Goal: Task Accomplishment & Management: Manage account settings

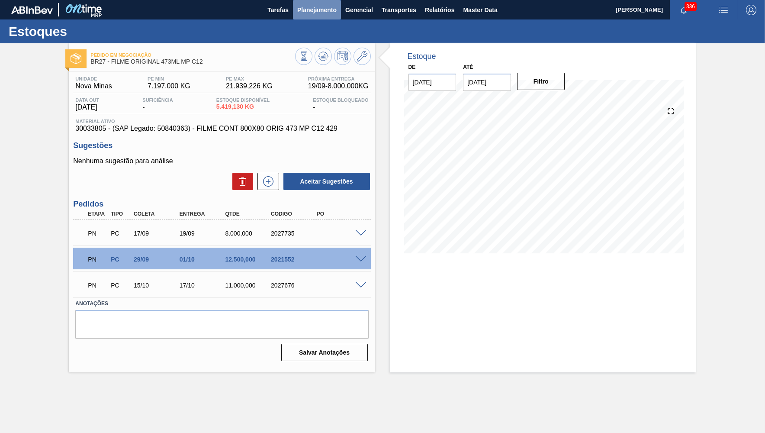
click at [305, 19] on button "Planejamento" at bounding box center [317, 9] width 48 height 19
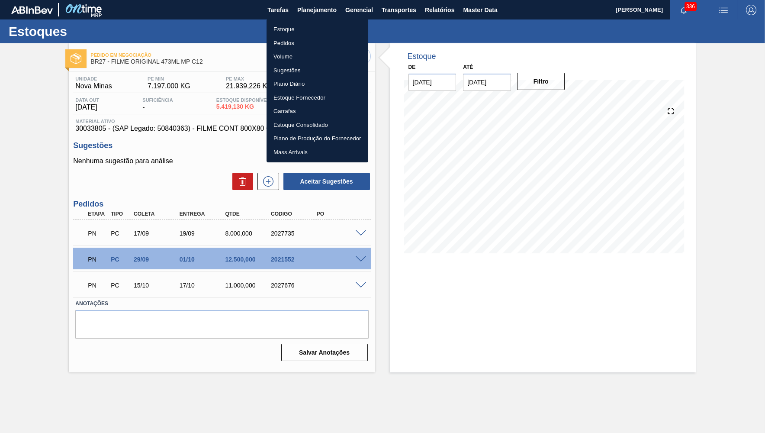
click at [286, 34] on li "Estoque" at bounding box center [318, 30] width 102 height 14
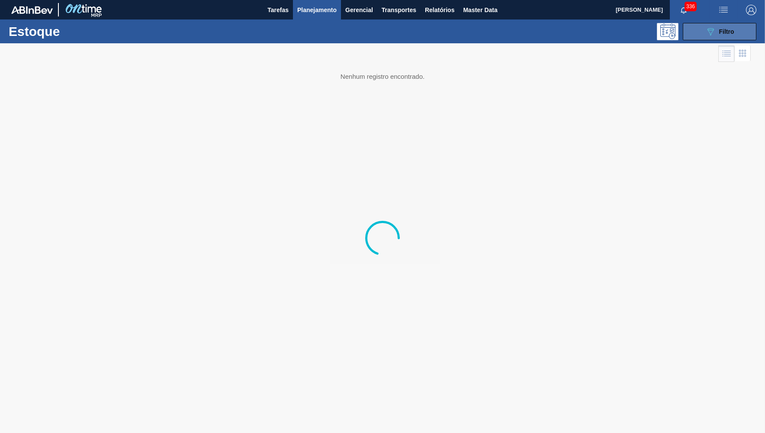
click at [724, 35] on div "089F7B8B-B2A5-4AFE-B5C0-19BA573D28AC Filtro" at bounding box center [719, 31] width 29 height 10
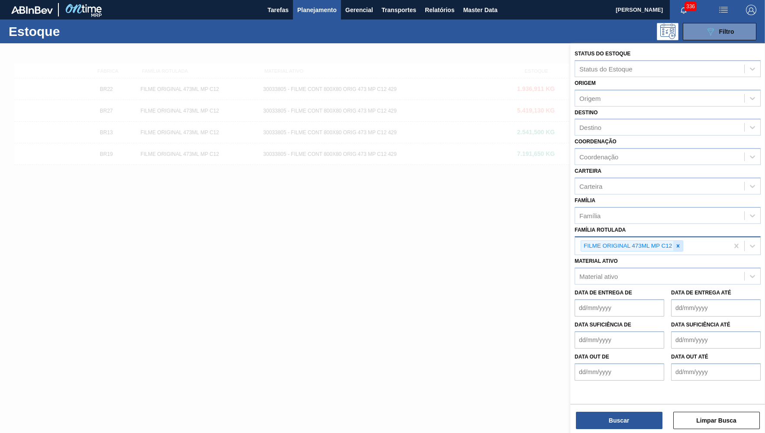
click at [680, 241] on div at bounding box center [678, 246] width 10 height 11
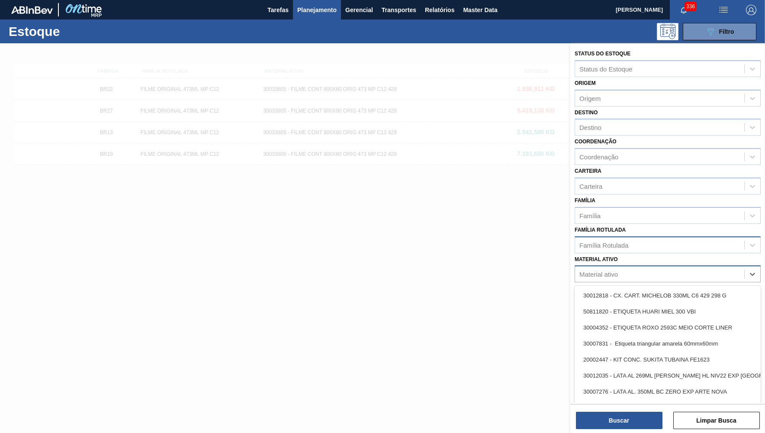
click at [638, 268] on div "Material ativo" at bounding box center [659, 274] width 169 height 13
paste ativo "30030823"
type ativo "30030823"
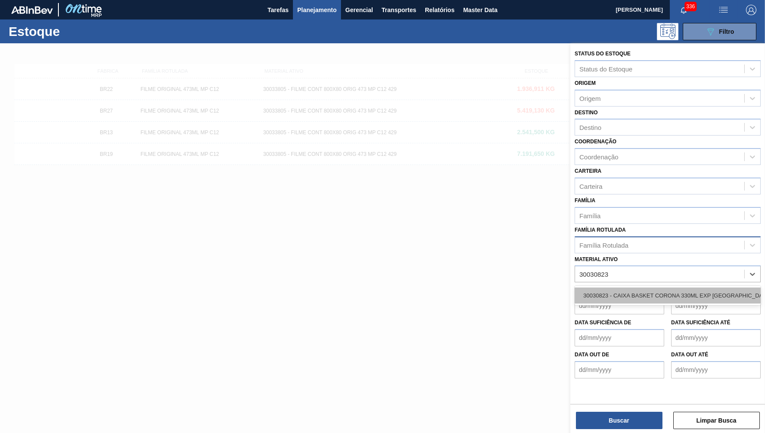
click at [635, 287] on div "30030823 - CAIXA BASKET CORONA 330ML EXP [GEOGRAPHIC_DATA]" at bounding box center [668, 295] width 186 height 16
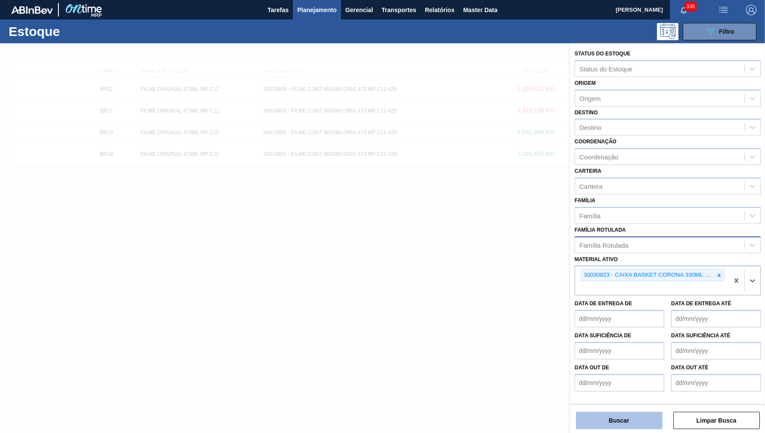
click at [623, 414] on button "Buscar" at bounding box center [619, 420] width 87 height 17
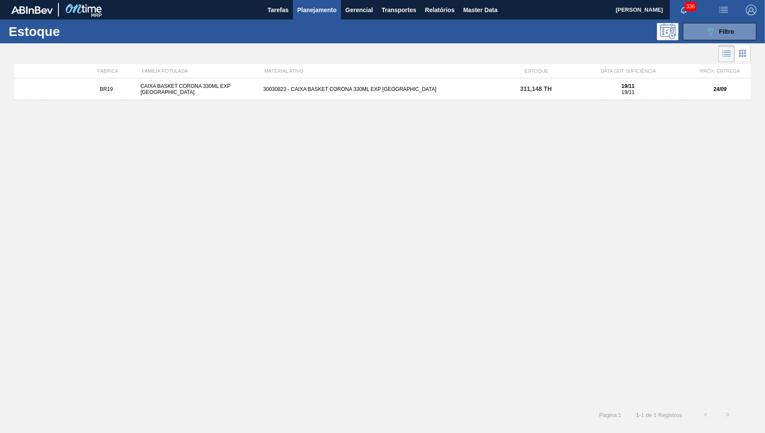
click at [444, 90] on div "30030823 - CAIXA BASKET CORONA 330ML EXP [GEOGRAPHIC_DATA]" at bounding box center [382, 89] width 245 height 6
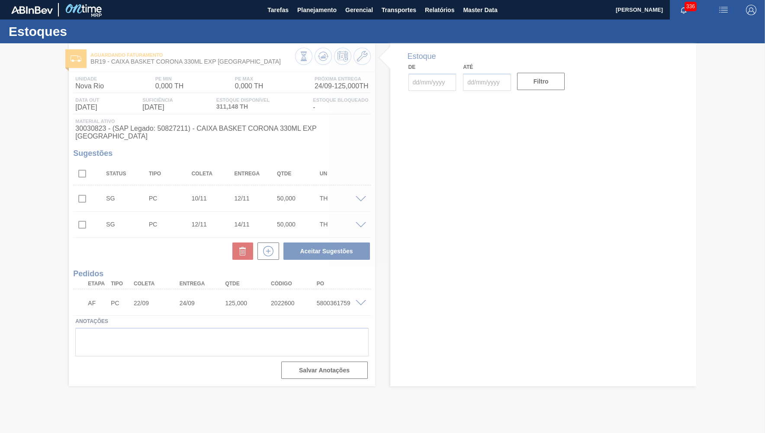
type input "[DATE]"
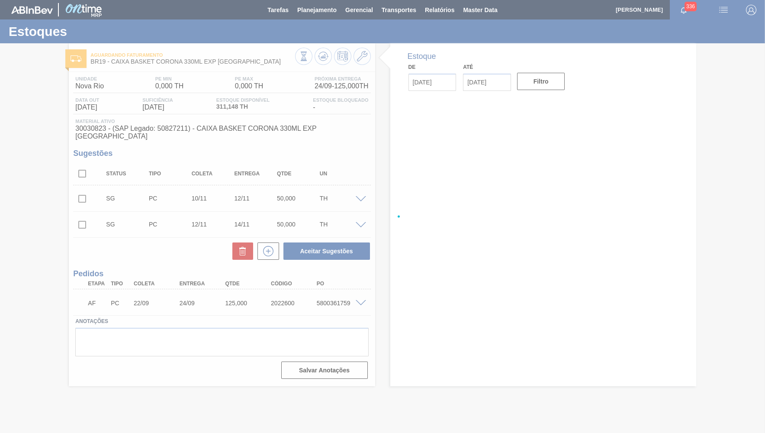
click at [361, 295] on div at bounding box center [382, 216] width 765 height 433
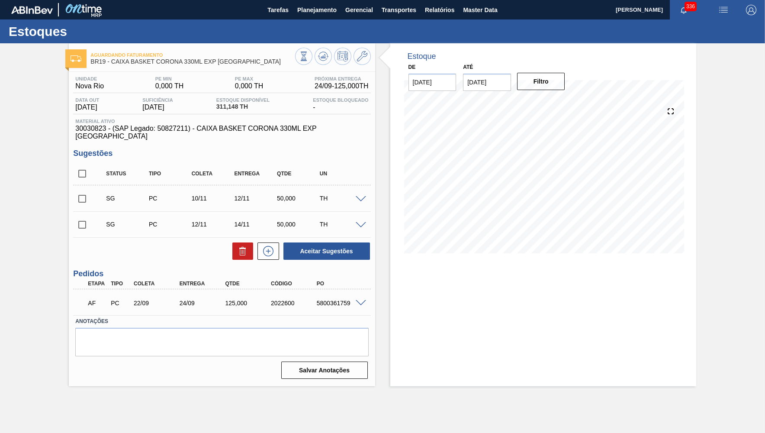
click at [363, 300] on span at bounding box center [361, 303] width 10 height 6
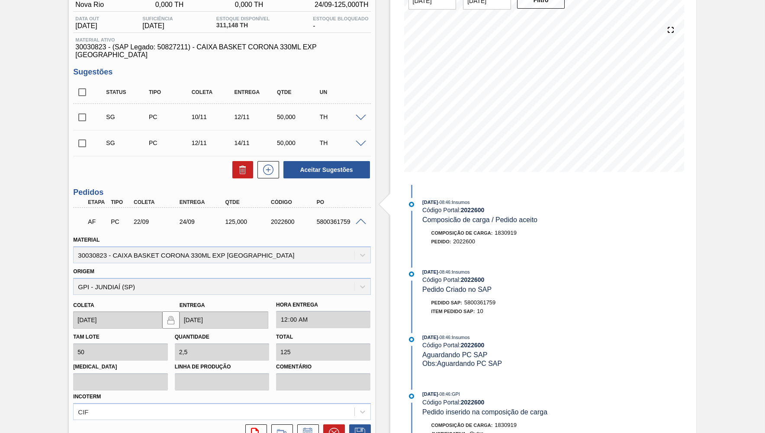
scroll to position [86, 0]
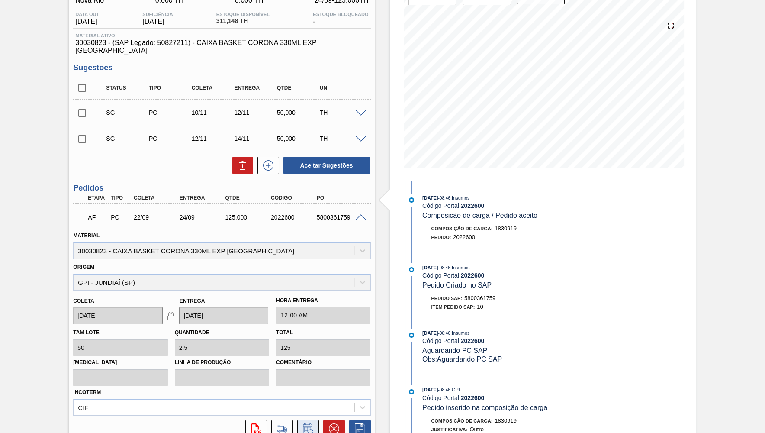
click at [311, 423] on icon at bounding box center [308, 428] width 14 height 10
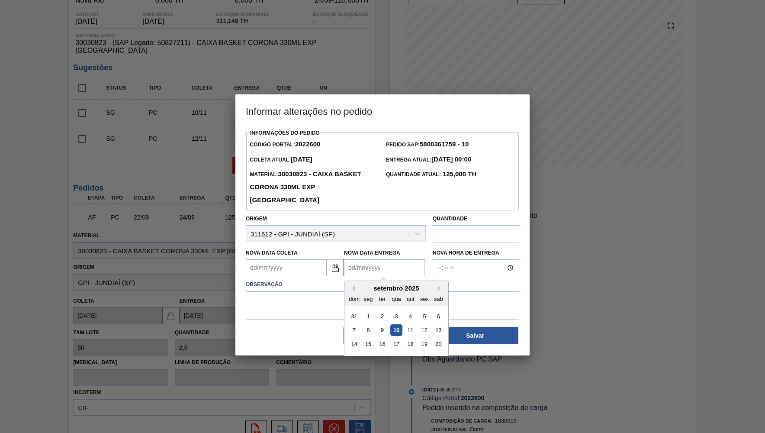
click at [379, 259] on Entrega2022600 "Nova Data Entrega" at bounding box center [384, 267] width 81 height 17
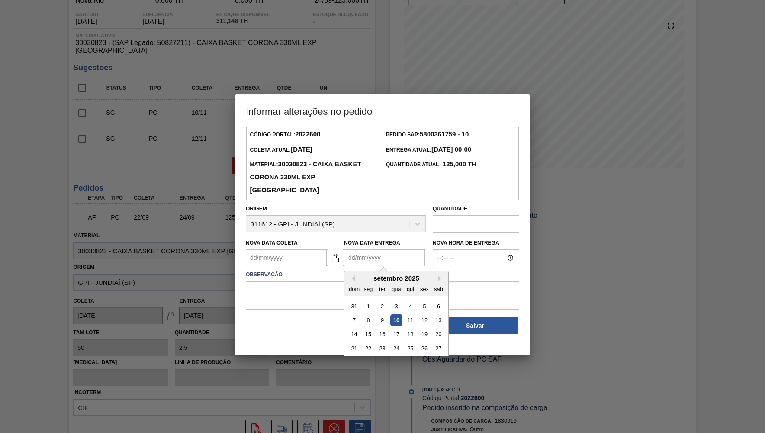
scroll to position [11, 0]
click at [418, 327] on div "19" at bounding box center [424, 333] width 12 height 12
type Coleta2022600 "[DATE]"
type Entrega2022600 "[DATE]"
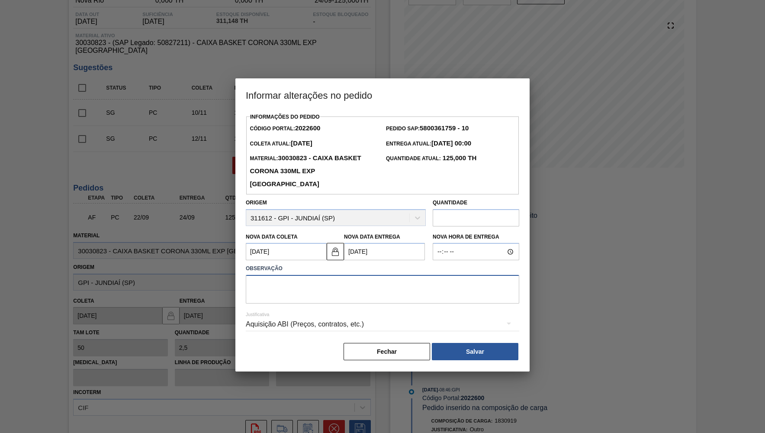
click at [308, 275] on textarea at bounding box center [382, 289] width 273 height 29
type textarea "Proposta de antecipação"
click at [484, 346] on div "Informações do Pedido Código Portal: 2022600 Pedido SAP: 5800361759 - 10 Coleta…" at bounding box center [382, 241] width 294 height 260
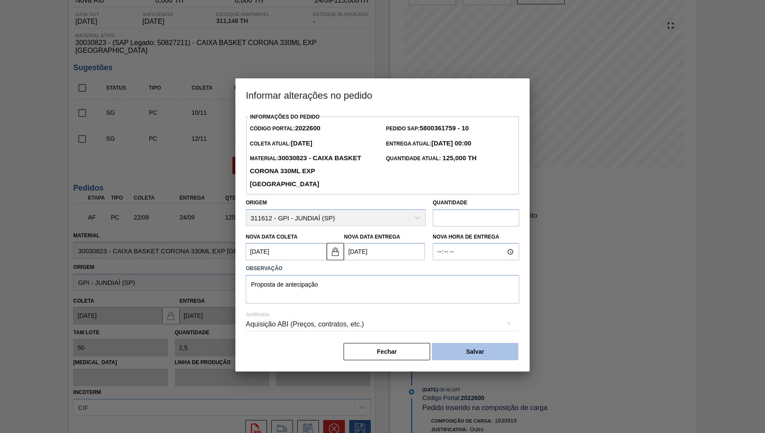
click at [477, 343] on button "Salvar" at bounding box center [475, 351] width 87 height 17
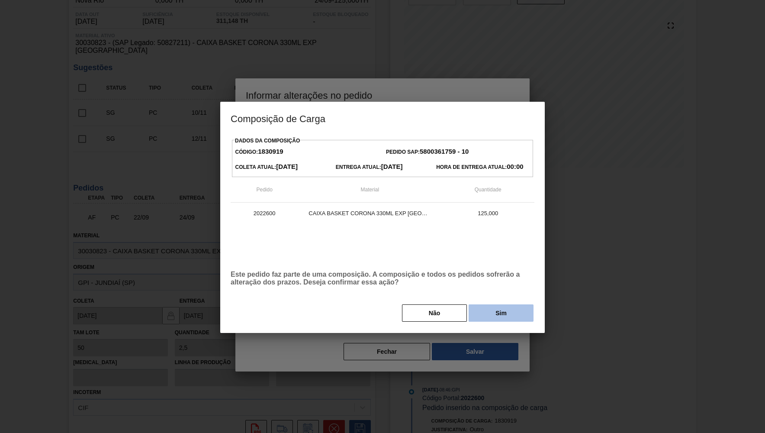
click at [494, 316] on button "Sim" at bounding box center [501, 312] width 65 height 17
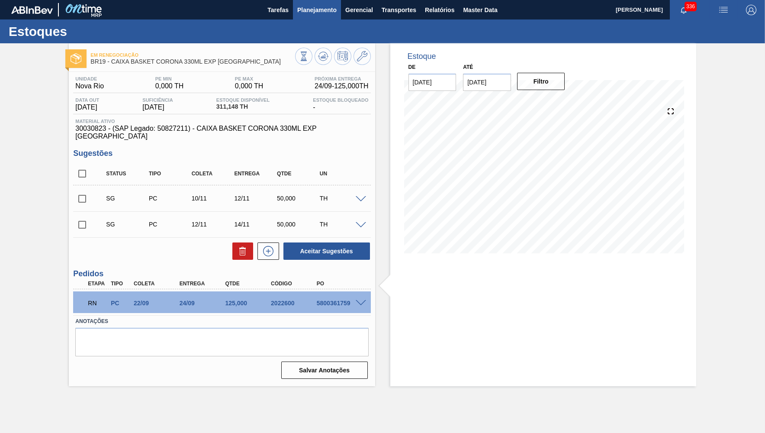
click at [325, 14] on span "Planejamento" at bounding box center [316, 10] width 39 height 10
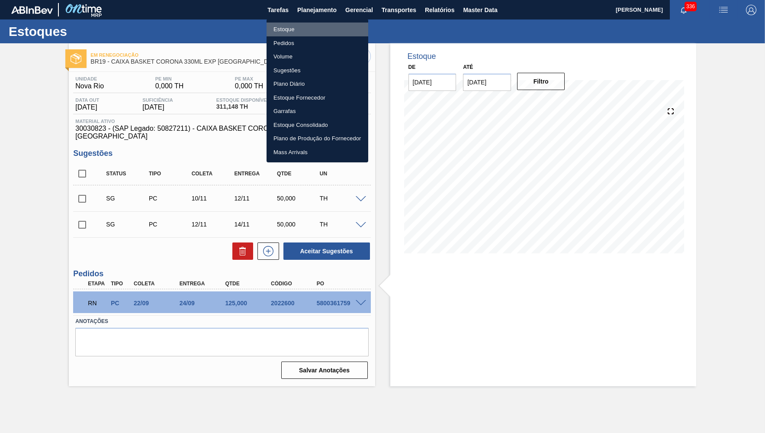
click at [301, 26] on li "Estoque" at bounding box center [318, 30] width 102 height 14
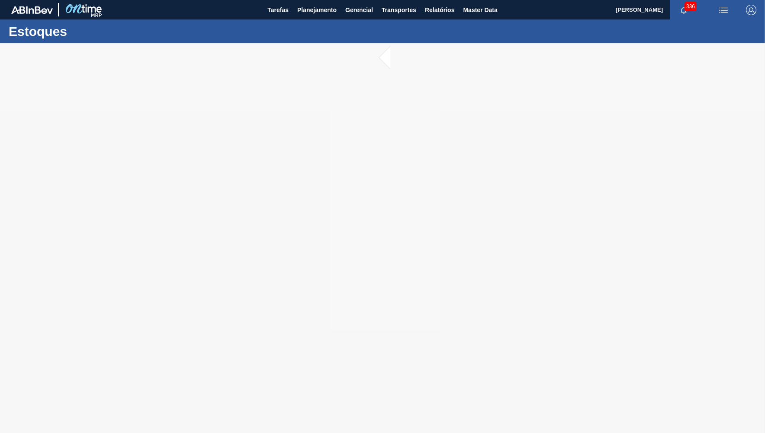
click at [252, 322] on div at bounding box center [382, 237] width 765 height 389
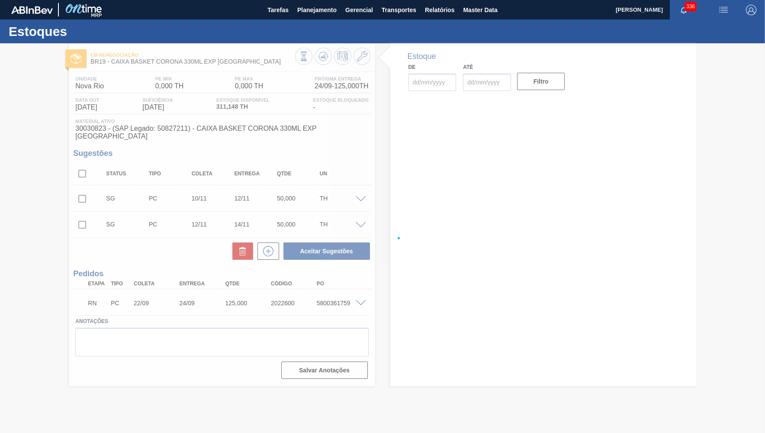
type input "[DATE]"
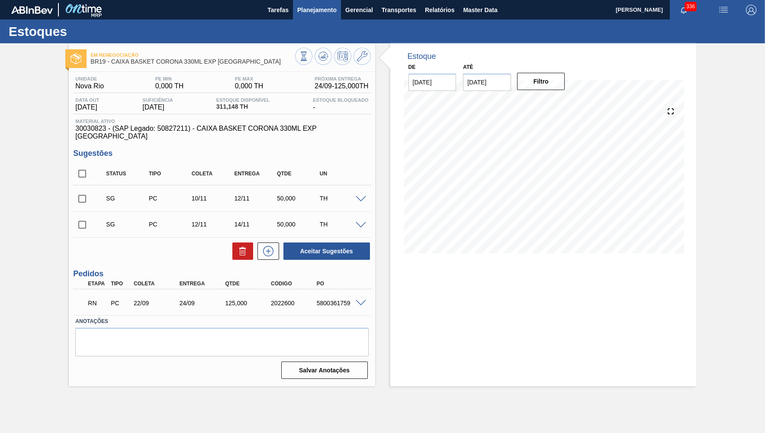
click at [317, 7] on span "Planejamento" at bounding box center [316, 10] width 39 height 10
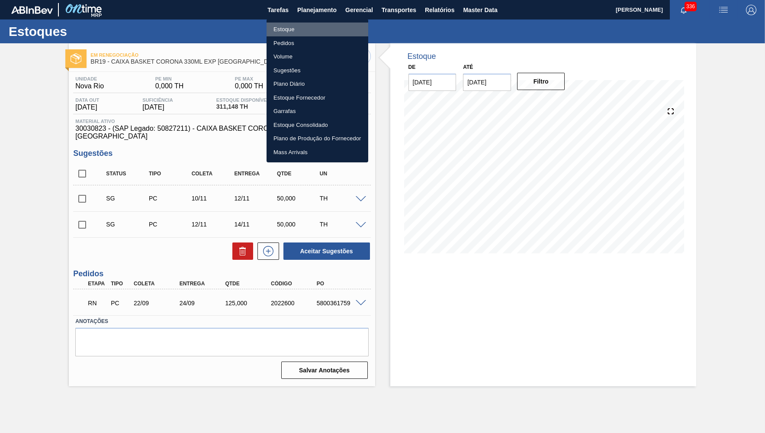
click at [304, 27] on li "Estoque" at bounding box center [318, 30] width 102 height 14
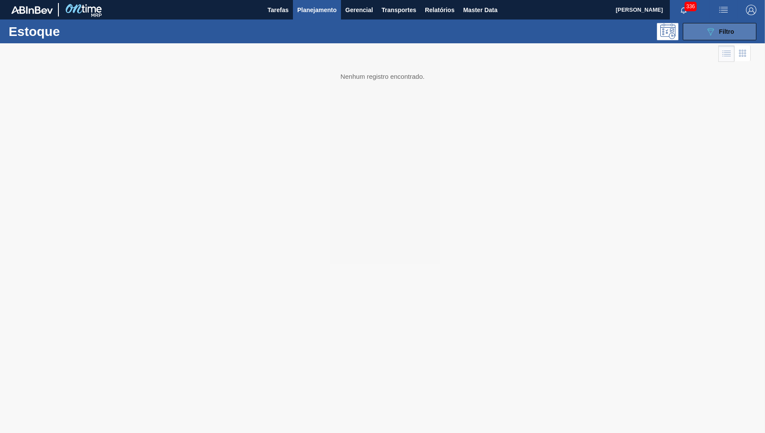
click at [731, 30] on span "Filtro" at bounding box center [726, 31] width 15 height 7
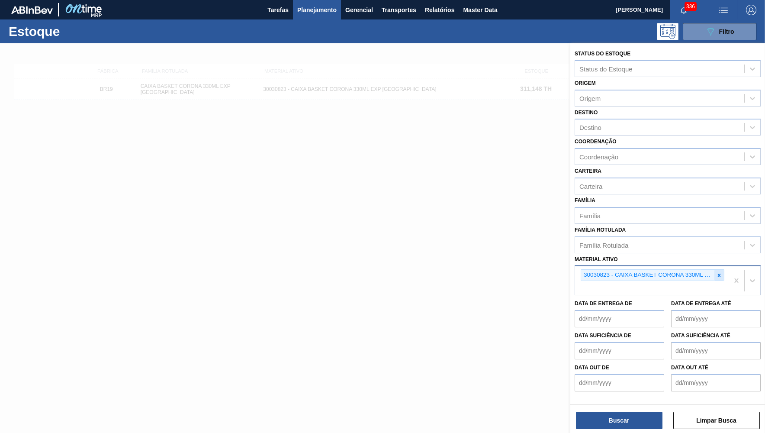
click at [719, 270] on div at bounding box center [719, 275] width 10 height 11
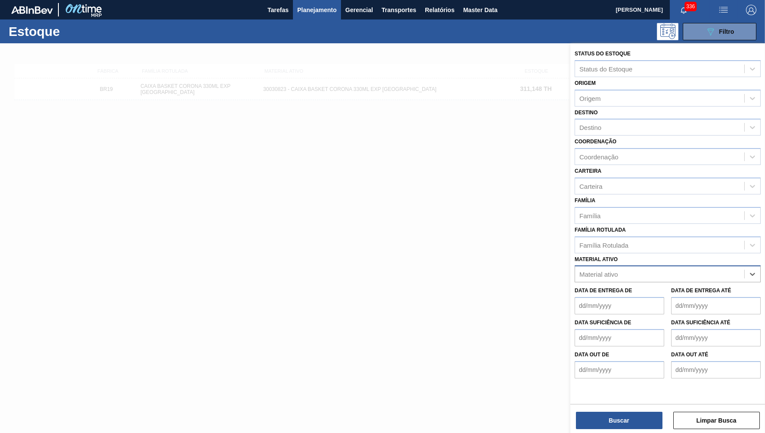
paste ativo "[URL][DOMAIN_NAME]"
type ativo "[URL][DOMAIN_NAME]"
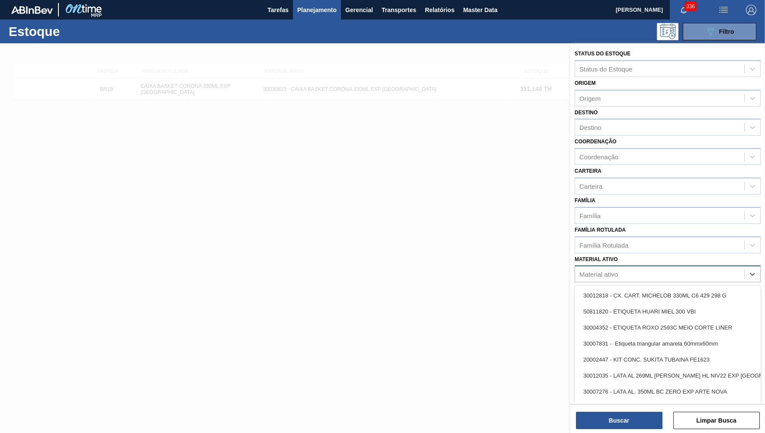
click at [622, 271] on div "Material ativo" at bounding box center [668, 273] width 186 height 17
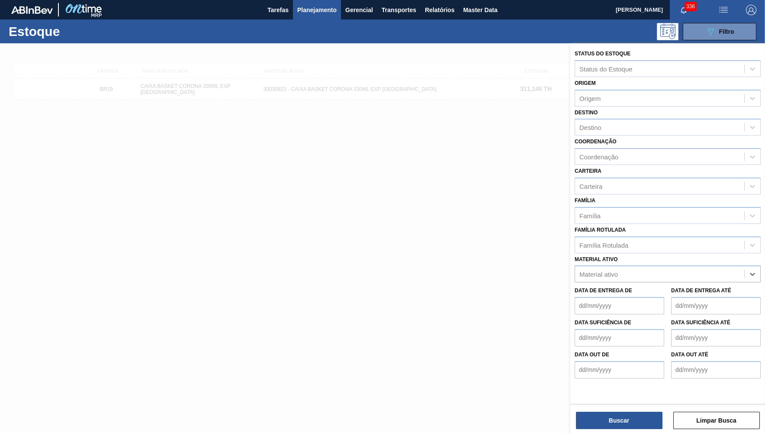
click at [612, 270] on div "Material ativo" at bounding box center [598, 273] width 39 height 7
paste ativo "30030822"
type ativo "30030822"
click at [624, 287] on div "30030822 - CAIXA PAPELAO CORONA 330ML [GEOGRAPHIC_DATA]" at bounding box center [668, 295] width 186 height 16
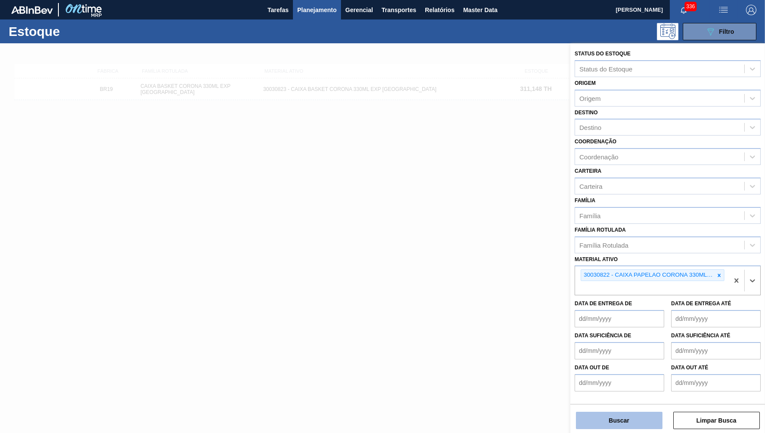
click at [610, 427] on button "Buscar" at bounding box center [619, 420] width 87 height 17
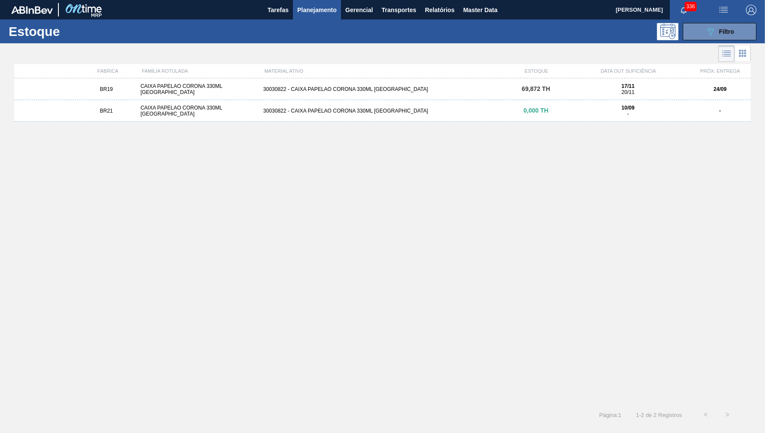
click at [306, 93] on div "BR19 CAIXA PAPELAO CORONA 330ML BOLIVIA 30030822 - CAIXA PAPELAO CORONA 330ML B…" at bounding box center [382, 89] width 736 height 22
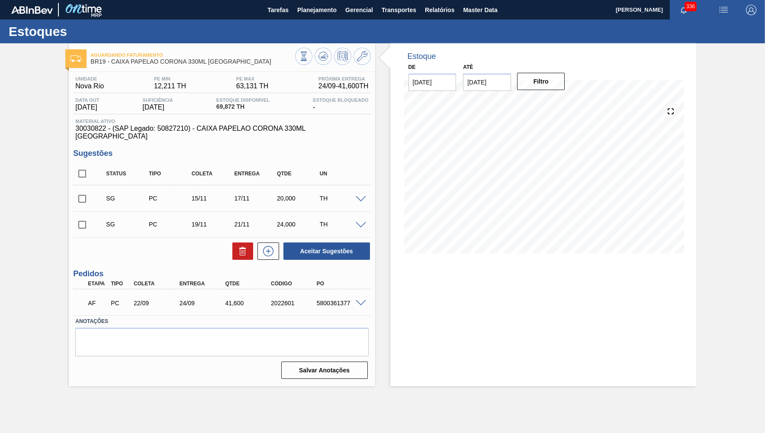
click at [363, 300] on span at bounding box center [361, 303] width 10 height 6
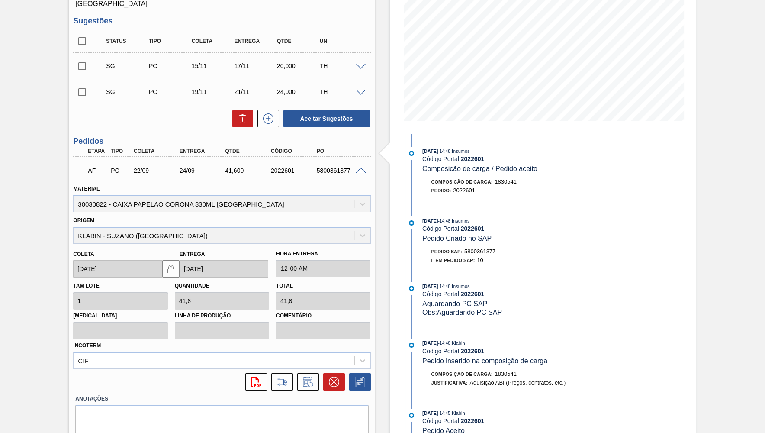
scroll to position [150, 0]
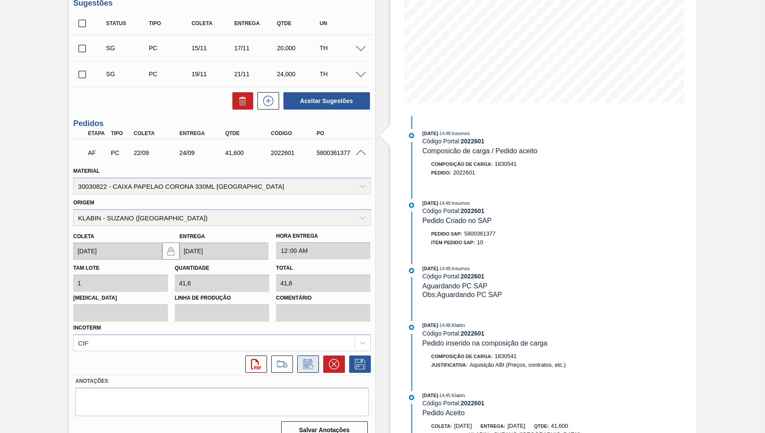
click at [310, 362] on icon at bounding box center [307, 364] width 6 height 5
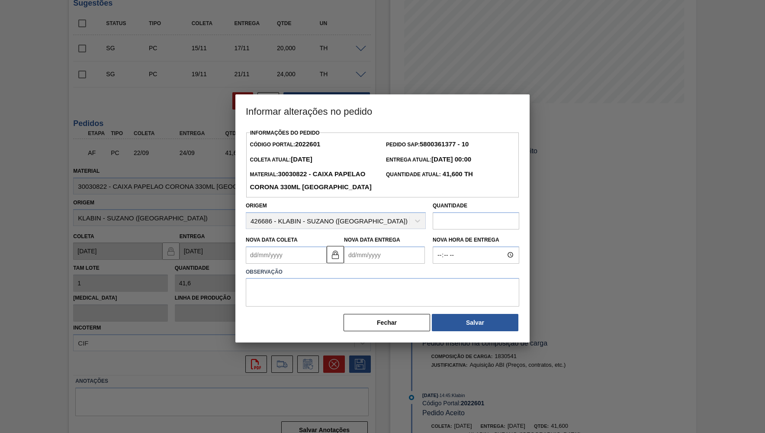
click at [367, 256] on div "Informações do Pedido Código Portal: 2022601 Pedido SAP: 5800361377 - 10 Coleta…" at bounding box center [382, 229] width 273 height 205
click at [370, 251] on Entrega2022601 "Nova Data Entrega" at bounding box center [384, 254] width 81 height 17
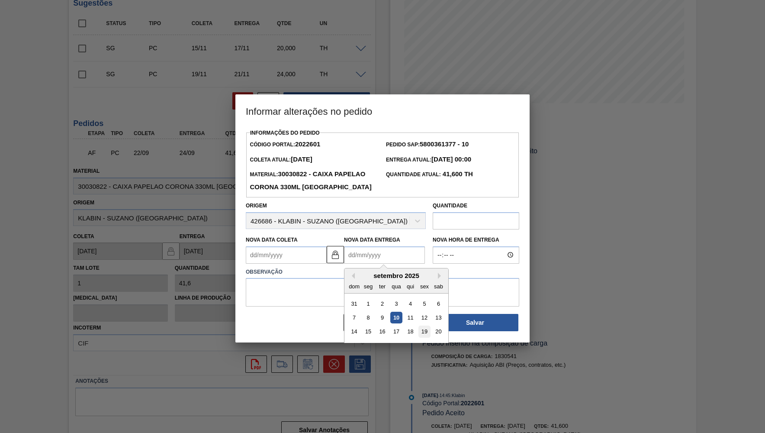
click at [423, 325] on div "19" at bounding box center [424, 331] width 12 height 12
type Coleta2022601 "[DATE]"
type Entrega2022601 "[DATE]"
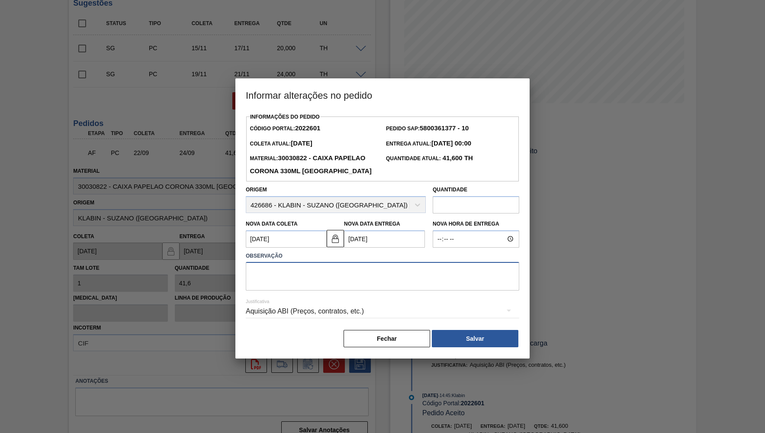
click at [348, 274] on textarea at bounding box center [382, 276] width 273 height 29
type textarea "Proposta de antecipação"
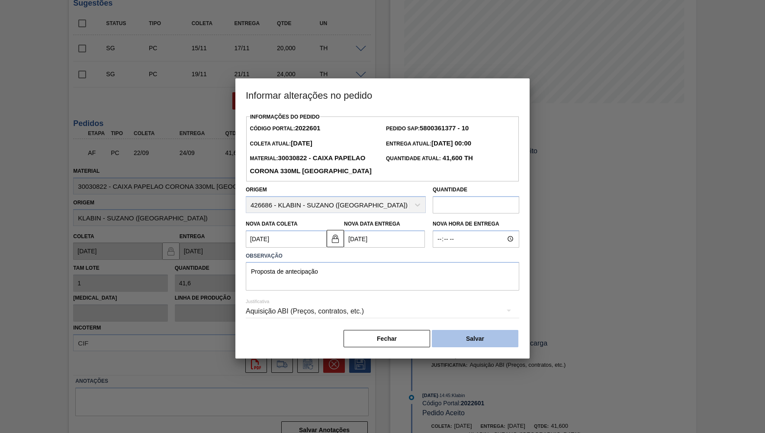
click at [491, 332] on button "Salvar" at bounding box center [475, 338] width 87 height 17
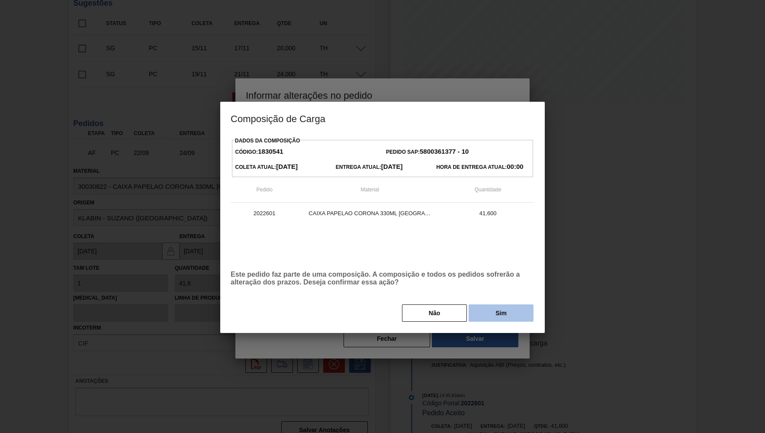
click at [492, 304] on button "Sim" at bounding box center [501, 312] width 65 height 17
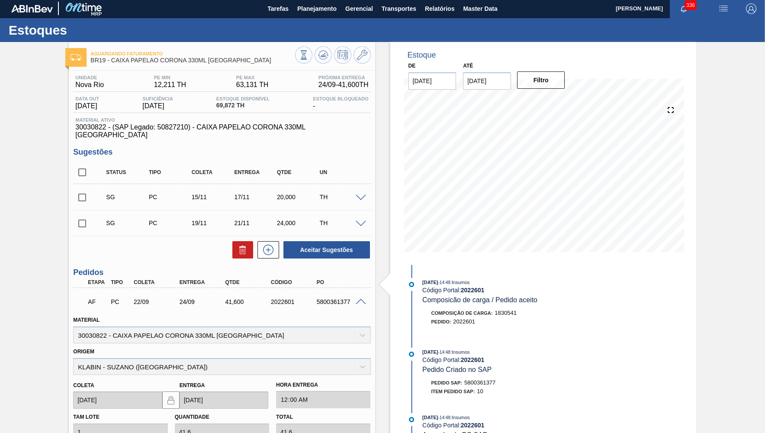
scroll to position [0, 0]
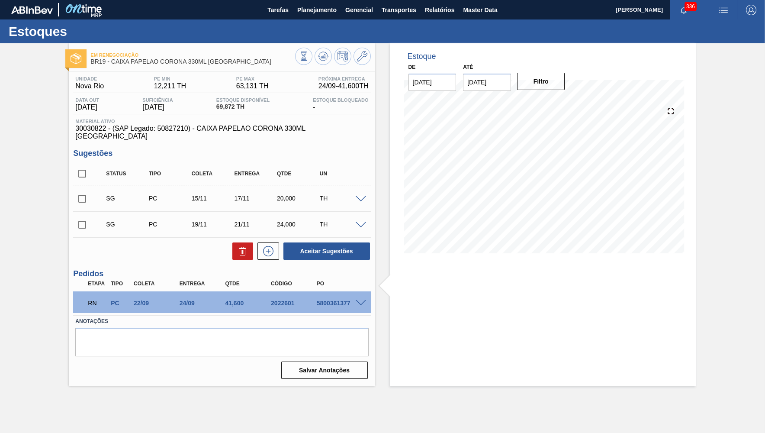
click at [187, 227] on div "SG PC 19/11 21/11 24,000 TH" at bounding box center [221, 224] width 297 height 22
click at [305, 17] on button "Planejamento" at bounding box center [317, 9] width 48 height 19
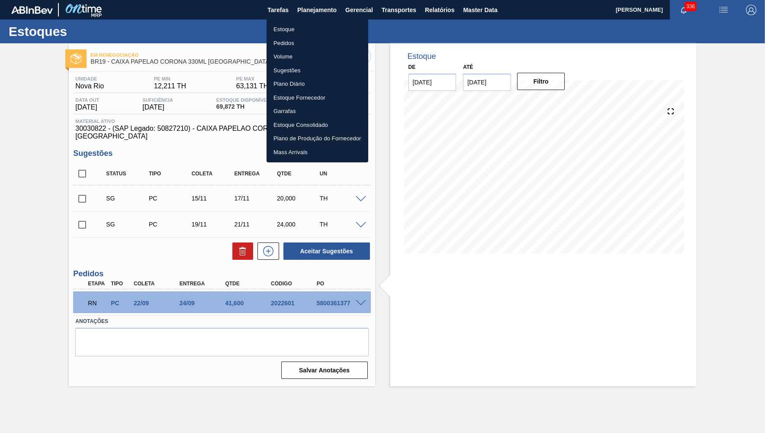
click at [297, 25] on li "Estoque" at bounding box center [318, 30] width 102 height 14
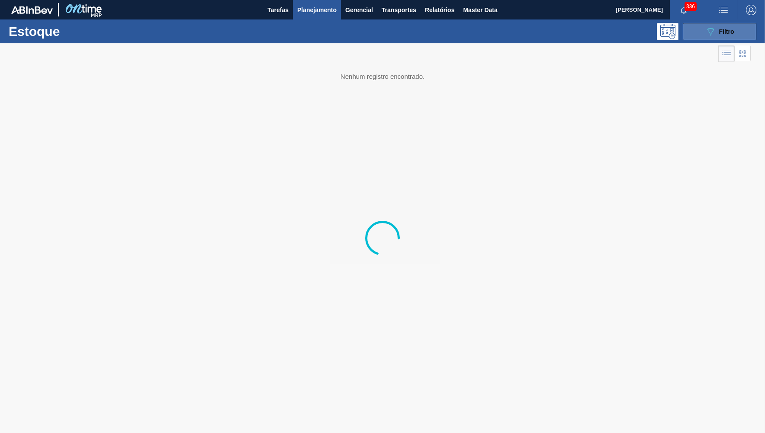
click at [725, 30] on span "Filtro" at bounding box center [726, 31] width 15 height 7
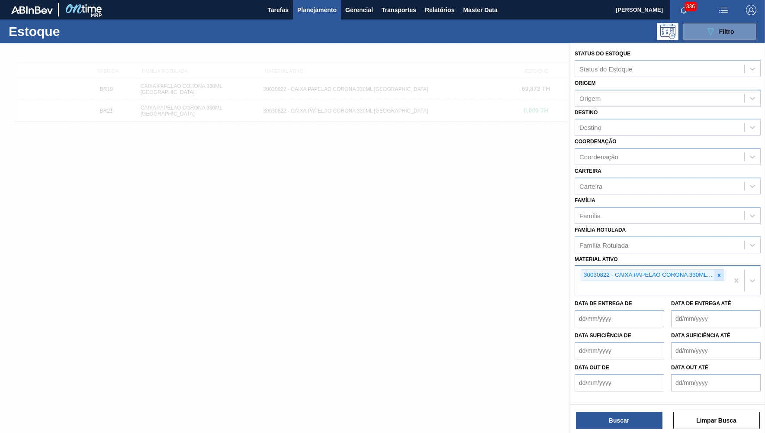
click at [722, 270] on div at bounding box center [719, 275] width 10 height 11
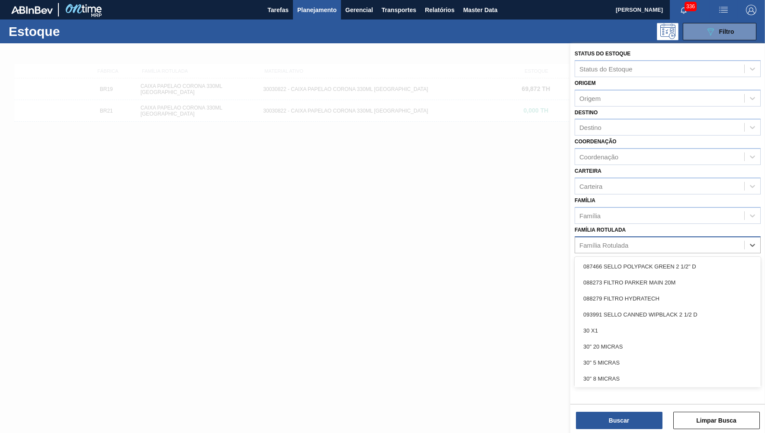
click at [677, 239] on div "Família Rotulada" at bounding box center [659, 244] width 169 height 13
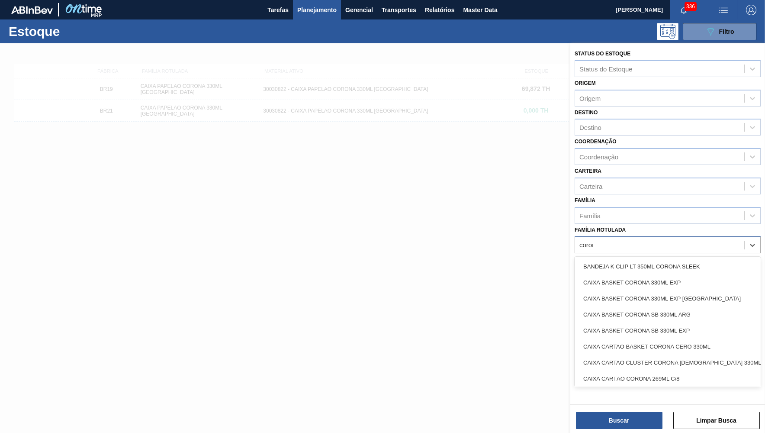
type Rotulada "coroni"
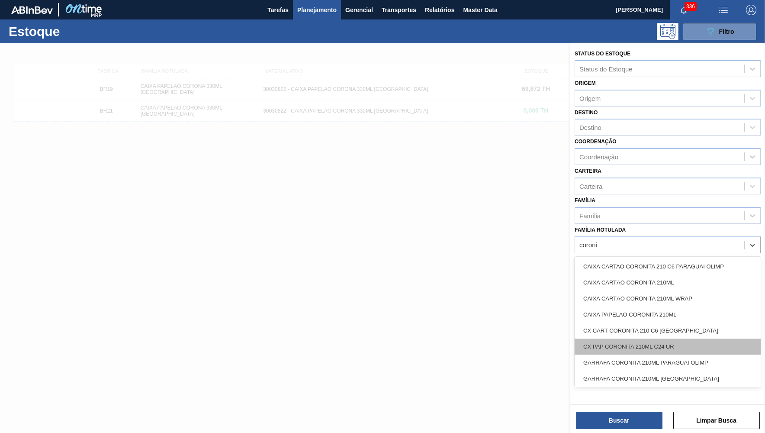
scroll to position [17, 0]
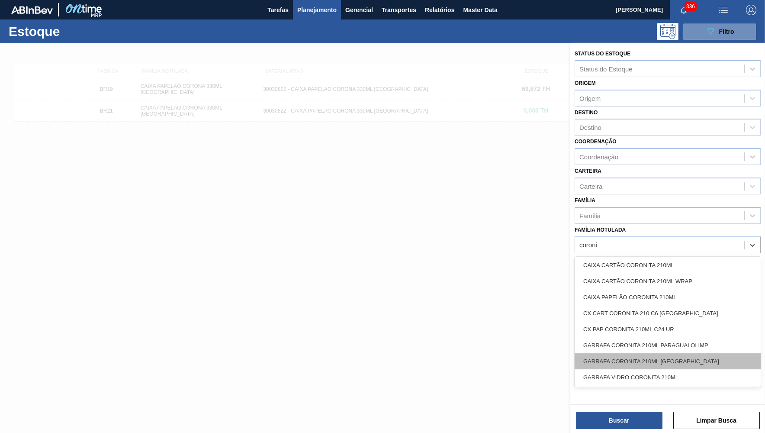
click at [613, 354] on div "GARRAFA CORONITA 210ML [GEOGRAPHIC_DATA]" at bounding box center [668, 361] width 186 height 16
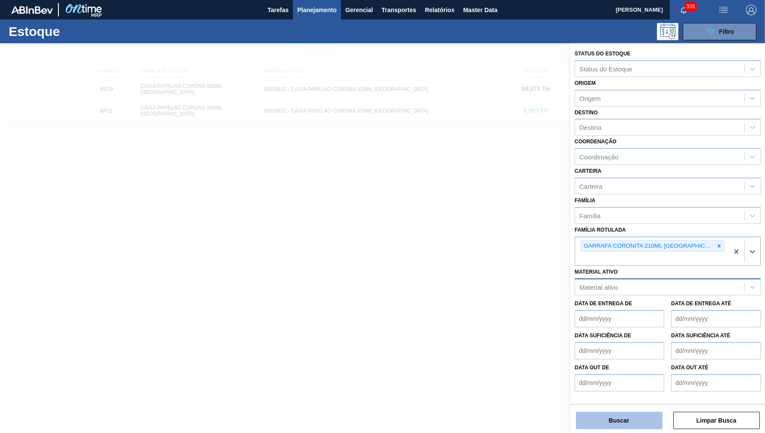
click at [617, 416] on button "Buscar" at bounding box center [619, 420] width 87 height 17
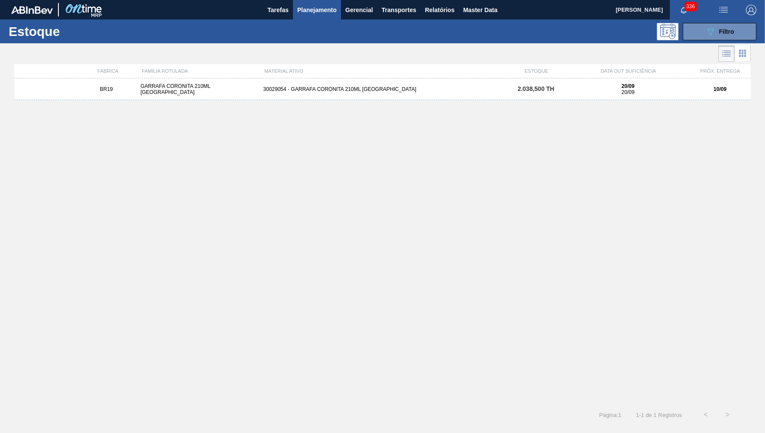
click at [206, 83] on div "BR19 GARRAFA CORONITA 210ML URUGUAI 30029054 - GARRAFA CORONITA 210ML PARAGUAI …" at bounding box center [382, 89] width 736 height 22
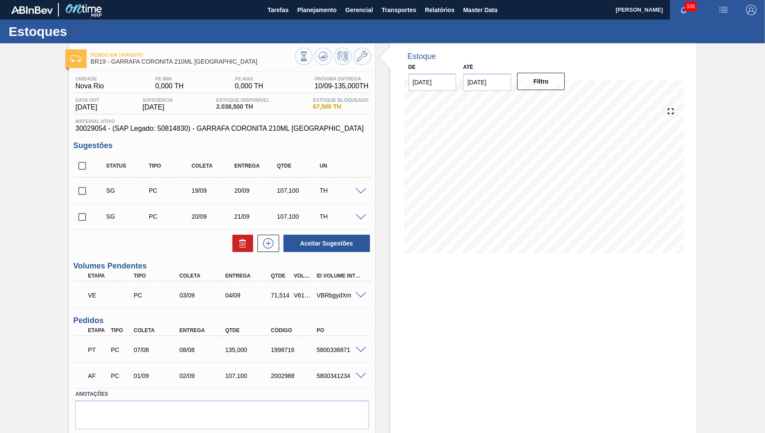
scroll to position [27, 0]
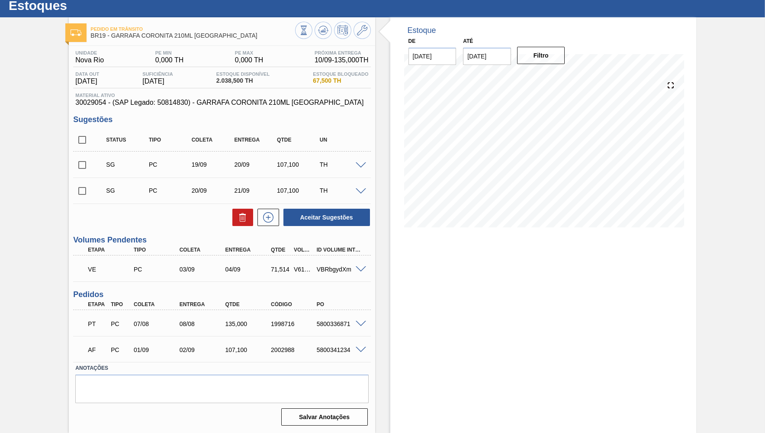
click at [82, 141] on input "checkbox" at bounding box center [82, 140] width 18 height 18
checkbox input "true"
click at [241, 227] on div "Unidade Nova Rio PE MIN 0,000 TH PE MAX 0,000 TH Próxima Entrega 10/09 - 135,00…" at bounding box center [222, 237] width 306 height 383
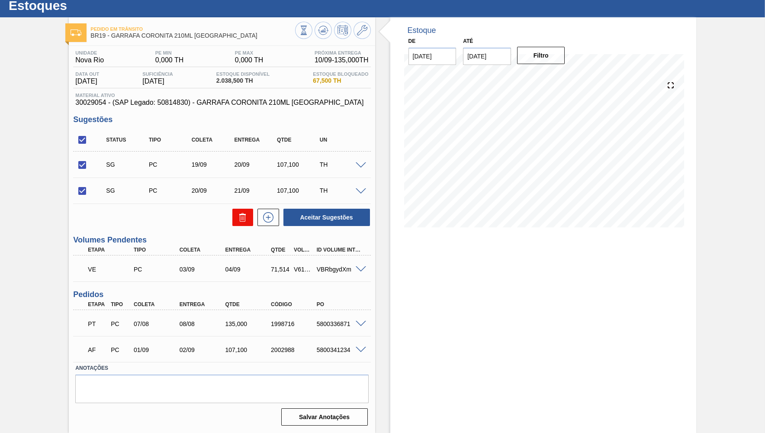
click at [242, 225] on button at bounding box center [242, 217] width 21 height 17
checkbox input "false"
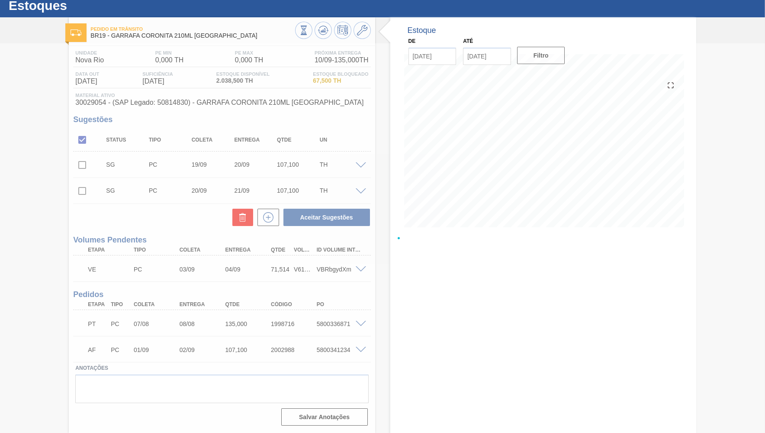
scroll to position [0, 0]
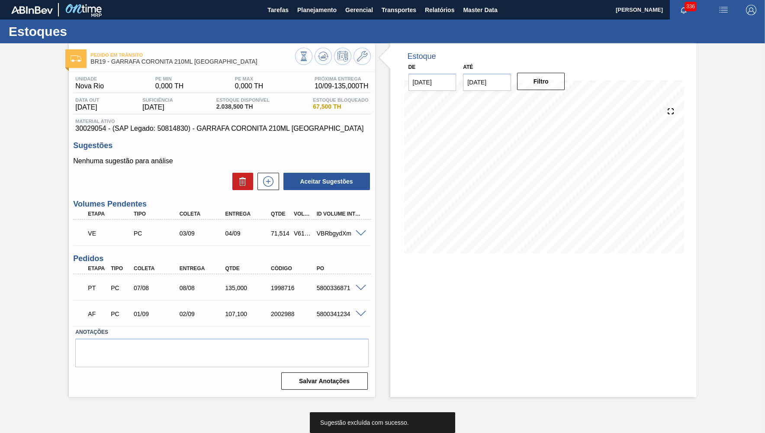
click at [363, 232] on span at bounding box center [361, 233] width 10 height 6
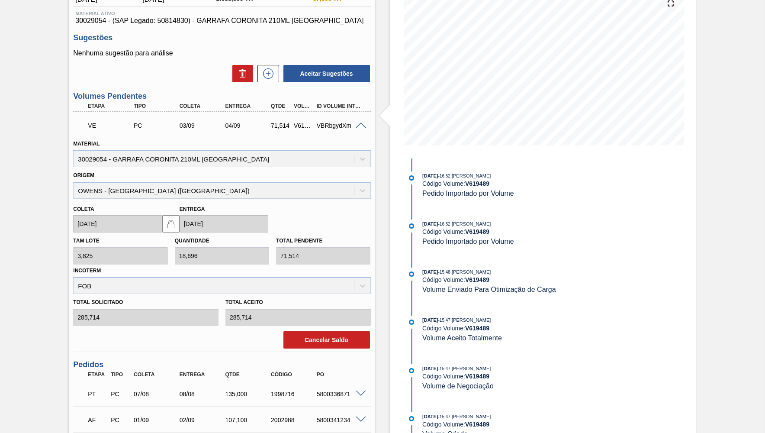
scroll to position [112, 0]
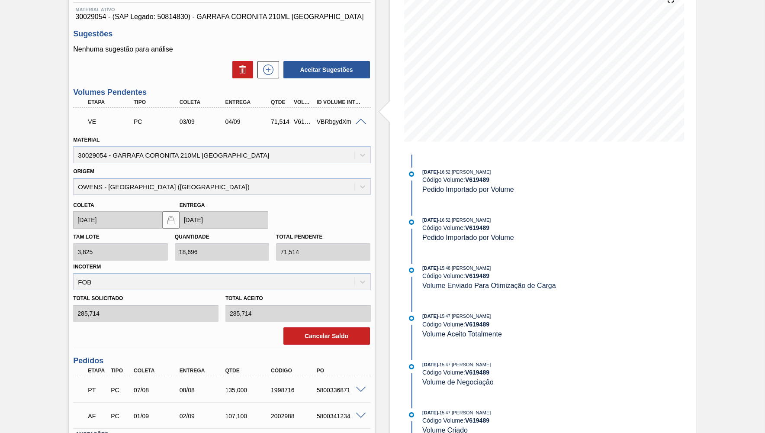
click at [324, 322] on div "Cancelar Saldo" at bounding box center [222, 333] width 304 height 23
click at [327, 331] on button "Cancelar Saldo" at bounding box center [326, 335] width 87 height 17
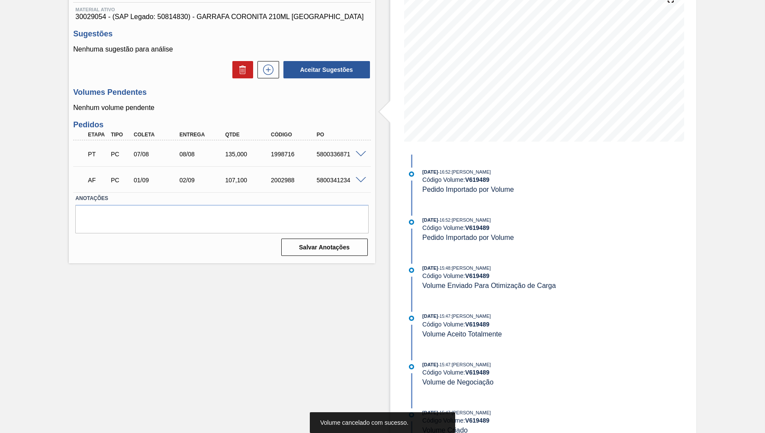
click at [315, 173] on div "AF PC 01/09 02/09 107,100 2002988 5800341234" at bounding box center [219, 178] width 274 height 17
click at [358, 175] on div "AF PC 01/09 02/09 107,100 2002988 5800341234" at bounding box center [221, 179] width 297 height 22
click at [360, 179] on span at bounding box center [361, 180] width 10 height 6
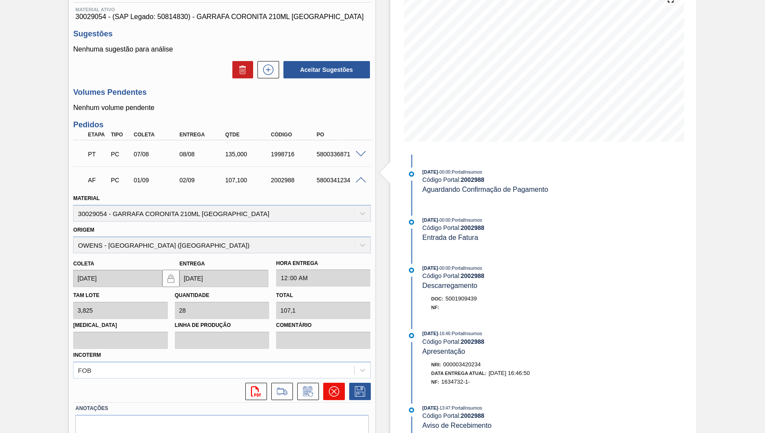
click at [332, 392] on button at bounding box center [334, 391] width 22 height 17
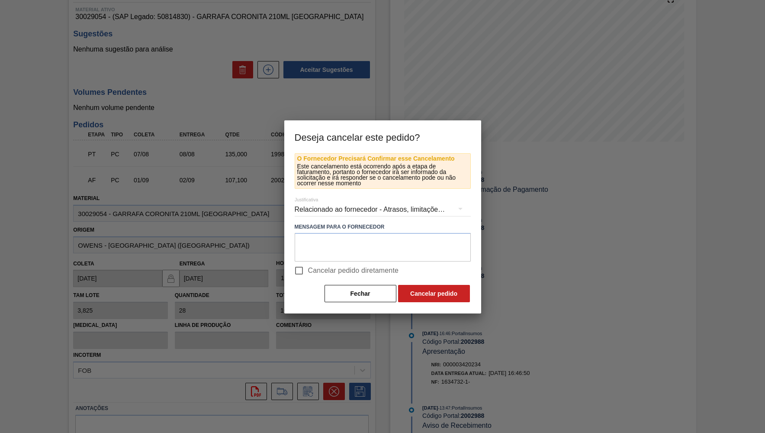
click at [323, 265] on label "Cancelar pedido diretamente" at bounding box center [344, 270] width 109 height 18
click at [308, 265] on input "Cancelar pedido diretamente" at bounding box center [299, 270] width 18 height 18
checkbox input "true"
click at [339, 210] on div "Relacionado ao fornecedor - Atrasos, limitações de capacidade, etc." at bounding box center [383, 209] width 176 height 24
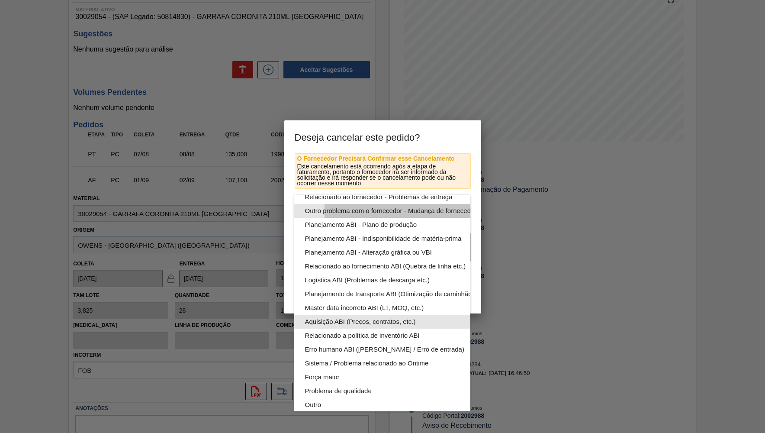
scroll to position [46, 0]
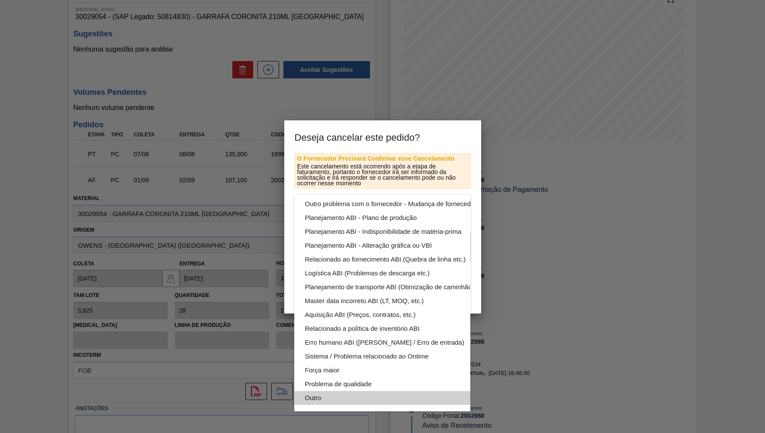
click at [349, 398] on div "Outro" at bounding box center [403, 398] width 196 height 14
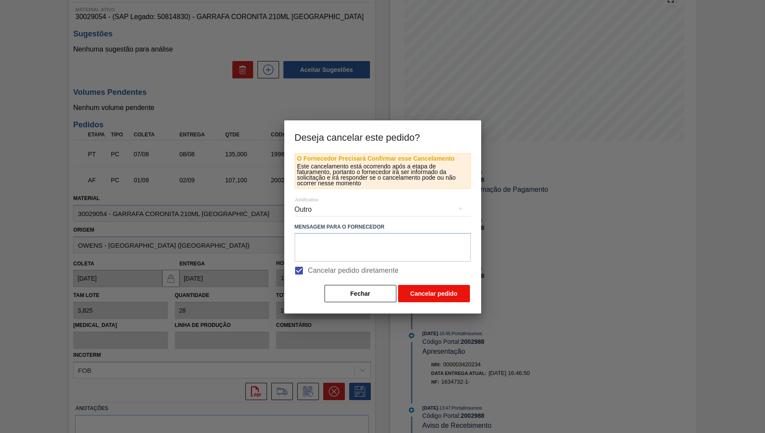
click at [425, 293] on button "Cancelar pedido" at bounding box center [434, 293] width 72 height 17
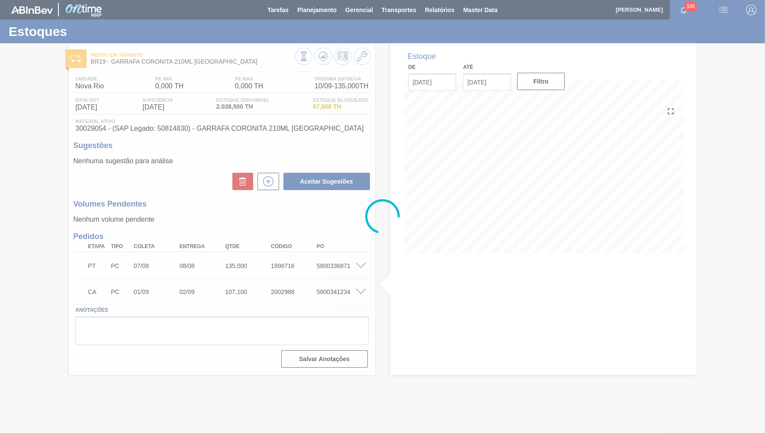
scroll to position [0, 0]
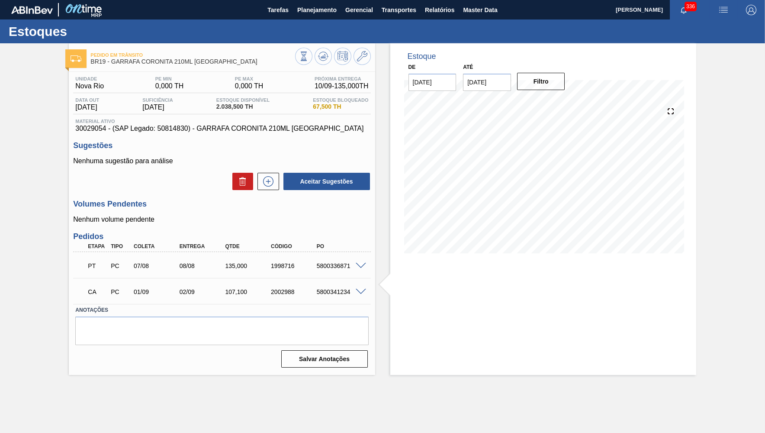
click at [362, 265] on span at bounding box center [361, 266] width 10 height 6
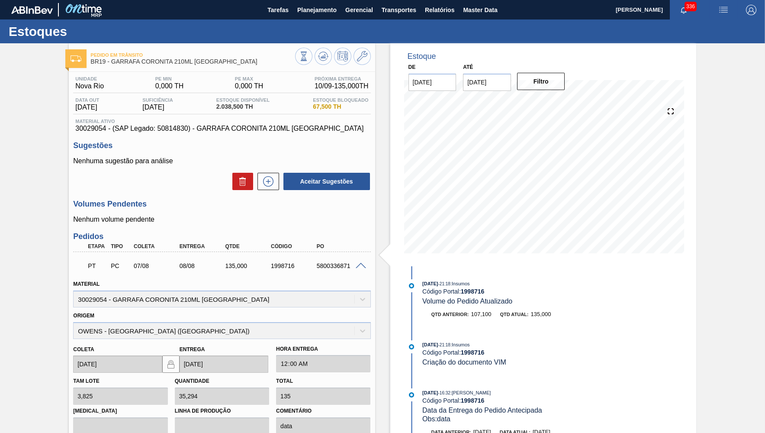
click at [330, 268] on div "5800336871" at bounding box center [340, 265] width 51 height 7
copy div "5800336871"
click at [323, 12] on span "Planejamento" at bounding box center [316, 10] width 39 height 10
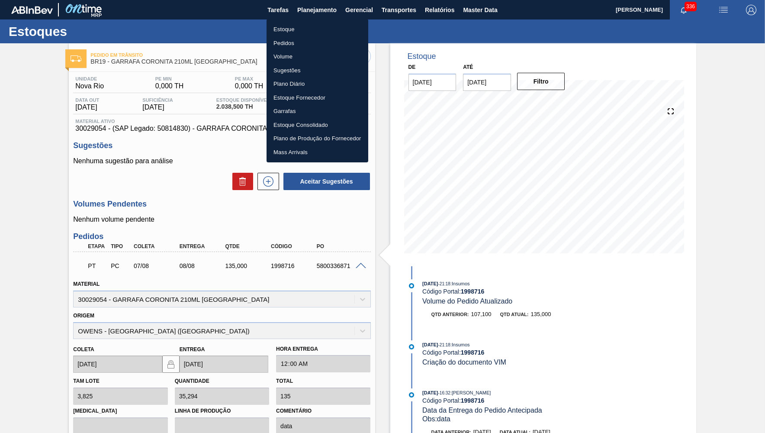
click at [292, 45] on li "Pedidos" at bounding box center [318, 43] width 102 height 14
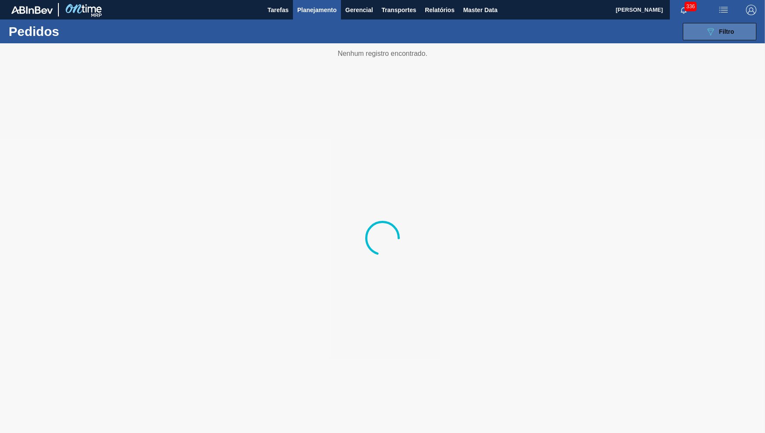
click at [697, 30] on button "089F7B8B-B2A5-4AFE-B5C0-19BA573D28AC Filtro" at bounding box center [720, 31] width 74 height 17
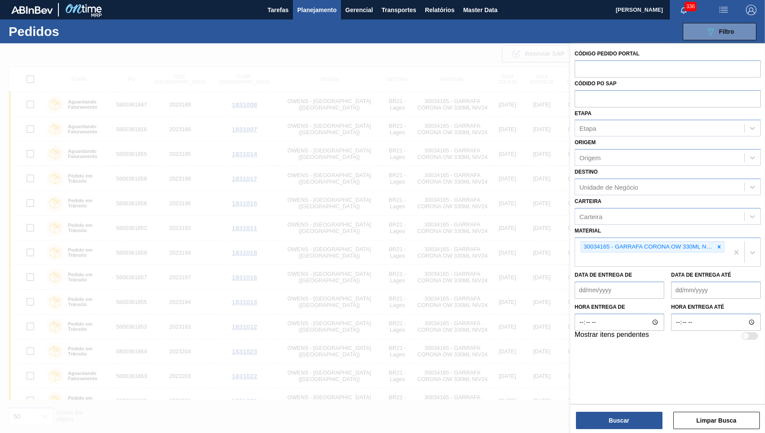
click at [720, 245] on icon at bounding box center [719, 246] width 3 height 3
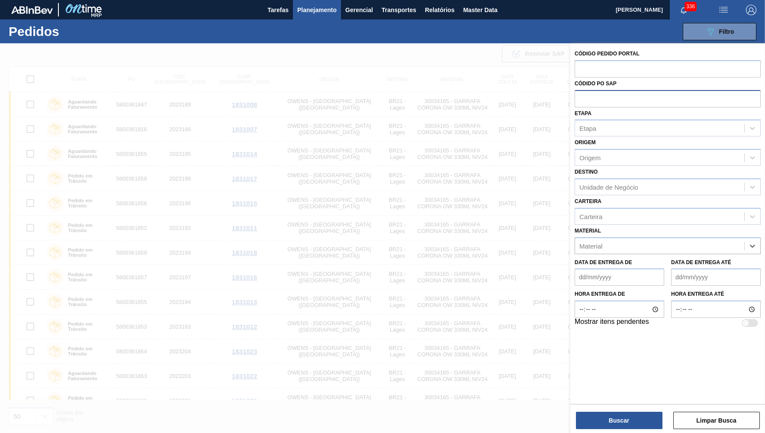
click at [609, 92] on input "text" at bounding box center [668, 98] width 186 height 16
paste input "5800336871"
type input "5800336871"
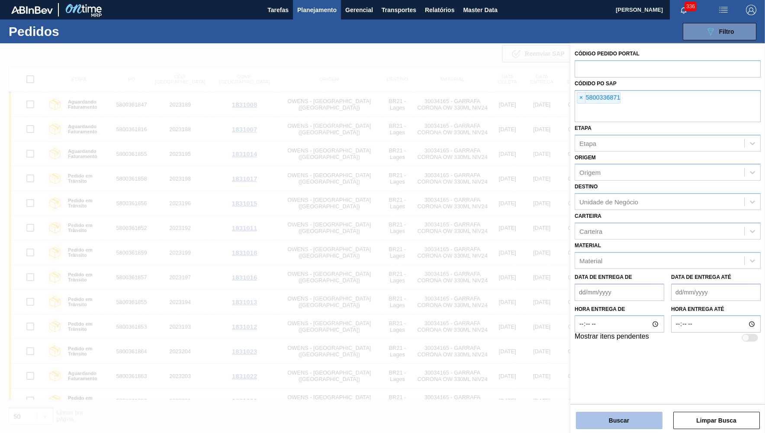
click at [609, 428] on button "Buscar" at bounding box center [619, 420] width 87 height 17
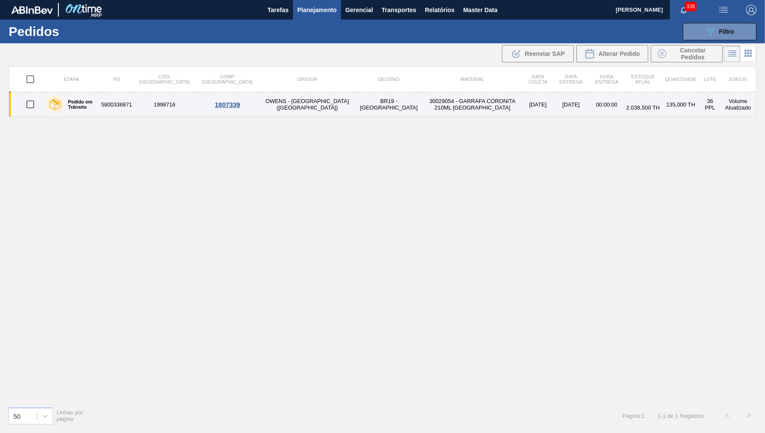
click at [33, 99] on input "checkbox" at bounding box center [30, 104] width 18 height 18
checkbox input "true"
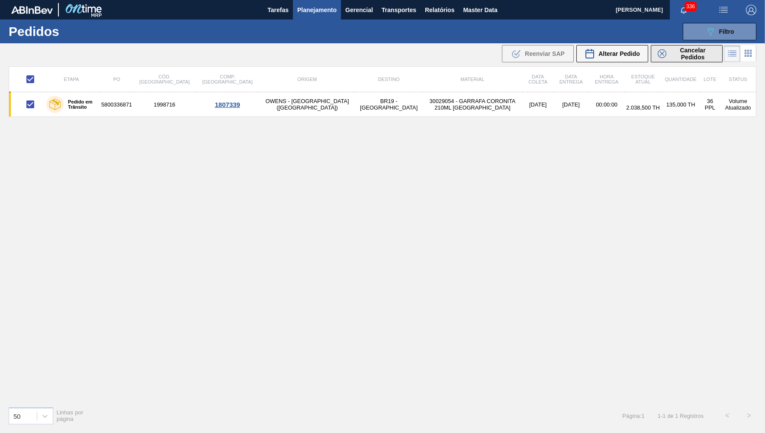
click at [670, 56] on span "Cancelar Pedidos" at bounding box center [693, 54] width 46 height 14
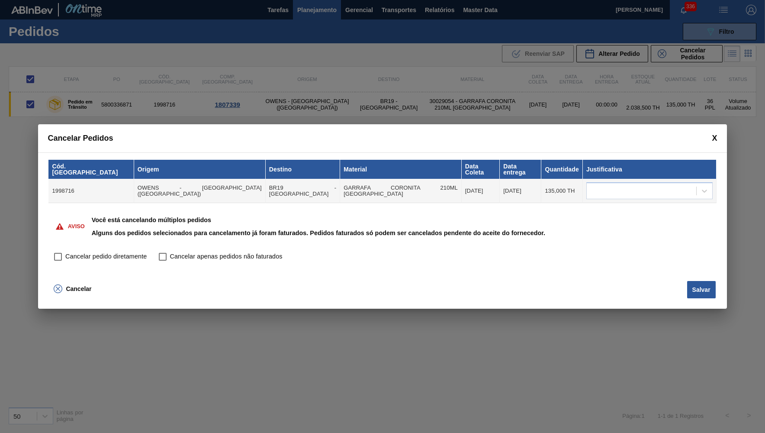
click at [64, 244] on div "Aviso Você está cancelando múltiplos pedidos Alguns dos pedidos selecionados pa…" at bounding box center [382, 226] width 668 height 46
click at [73, 255] on span "Cancelar pedido diretamente" at bounding box center [105, 257] width 81 height 10
click at [65, 255] on input "Cancelar pedido diretamente" at bounding box center [58, 256] width 15 height 15
checkbox input "true"
click at [660, 175] on th "Justificativa" at bounding box center [650, 169] width 134 height 19
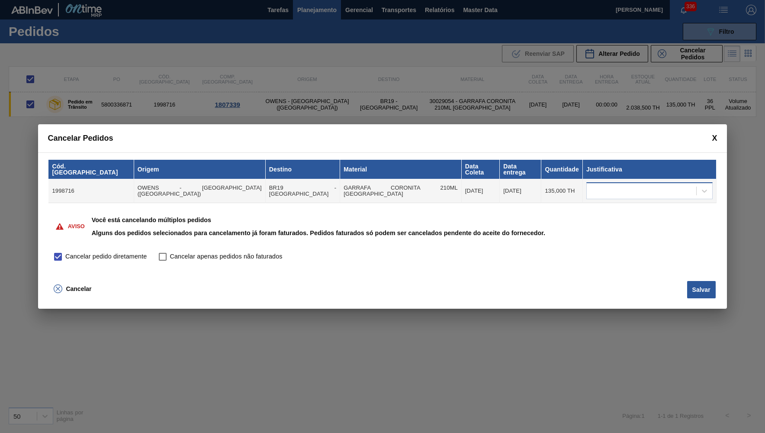
click at [666, 195] on div at bounding box center [641, 191] width 109 height 13
type input "log"
click at [619, 215] on div "Logística ABI (Problemas de descarga etc.)" at bounding box center [649, 211] width 126 height 16
click at [694, 289] on button "Salvar" at bounding box center [701, 289] width 29 height 17
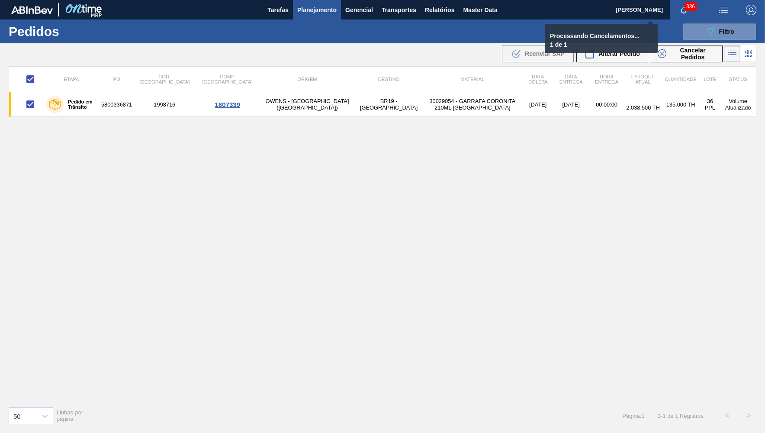
checkbox input "false"
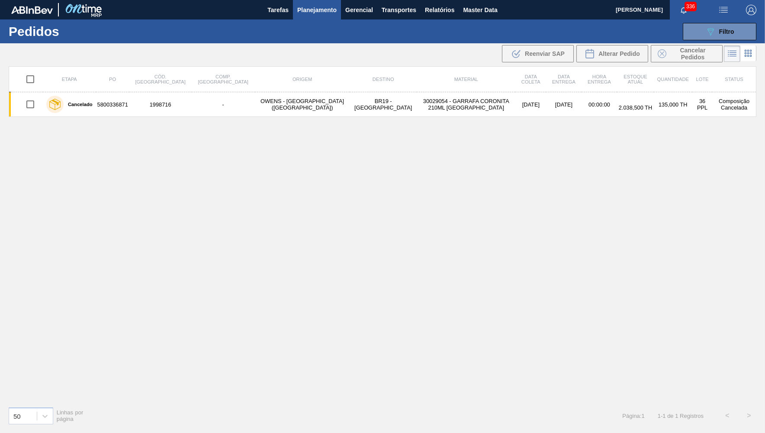
click at [339, 119] on div "Etapa PO Cód. Pedido Comp. Carga Origem Destino Material Data coleta Data entre…" at bounding box center [383, 232] width 748 height 333
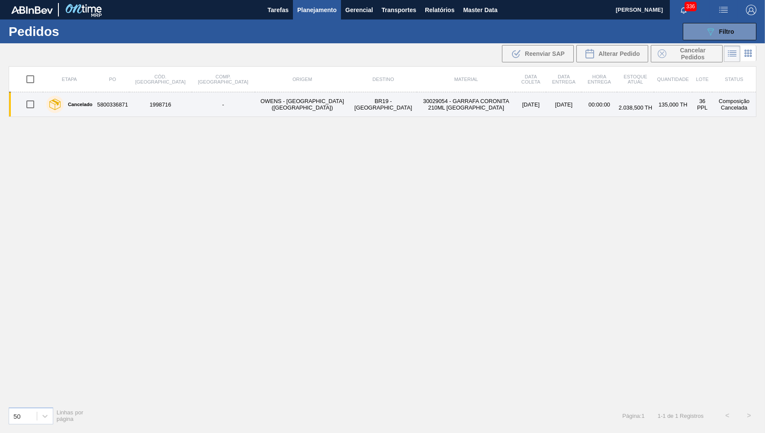
click at [417, 100] on td "30029054 - GARRAFA CORONITA 210ML [GEOGRAPHIC_DATA]" at bounding box center [466, 104] width 99 height 25
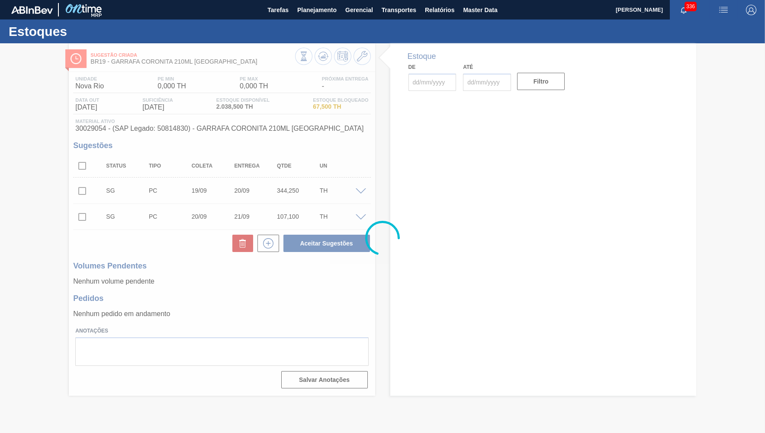
type input "[DATE]"
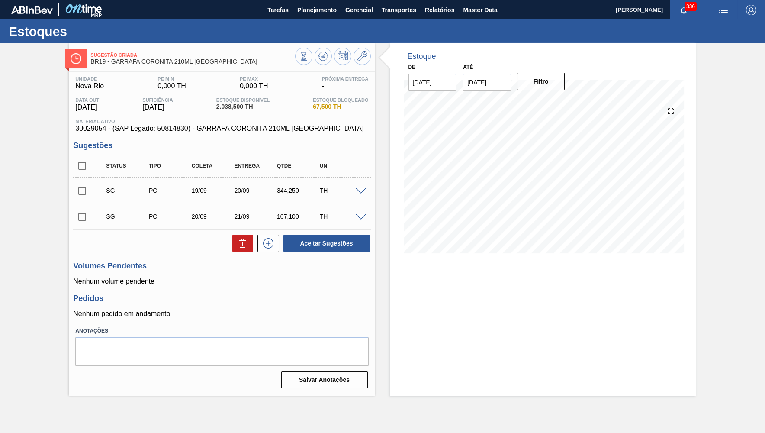
click at [359, 215] on span at bounding box center [361, 217] width 10 height 6
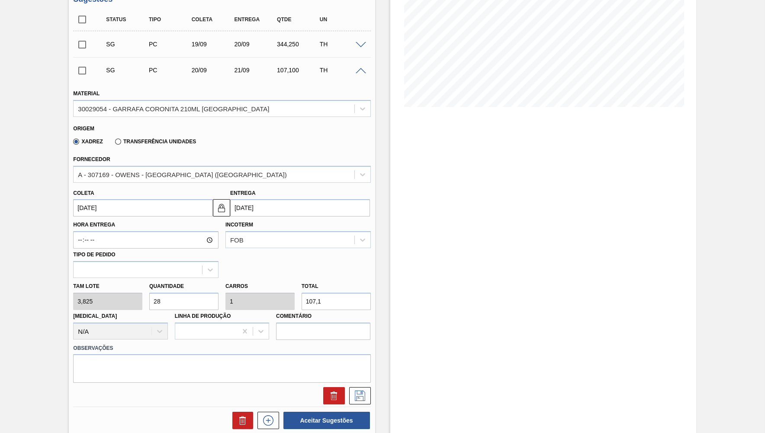
scroll to position [147, 0]
drag, startPoint x: 166, startPoint y: 298, endPoint x: 82, endPoint y: 310, distance: 84.3
click at [149, 309] on input "28" at bounding box center [183, 300] width 69 height 17
click at [314, 283] on label "Total" at bounding box center [310, 286] width 17 height 6
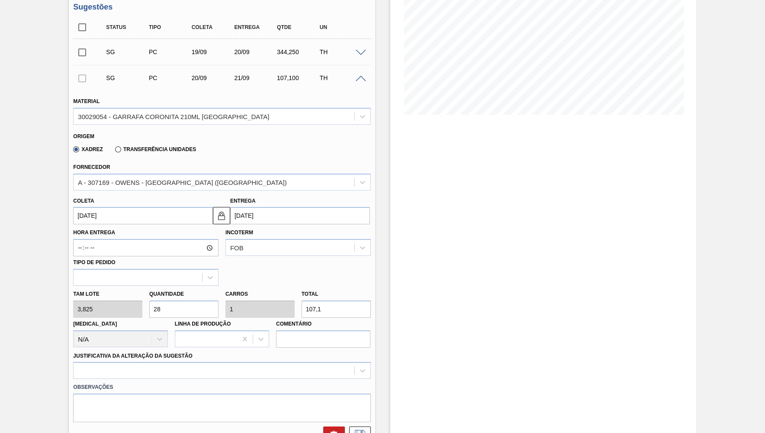
scroll to position [142, 0]
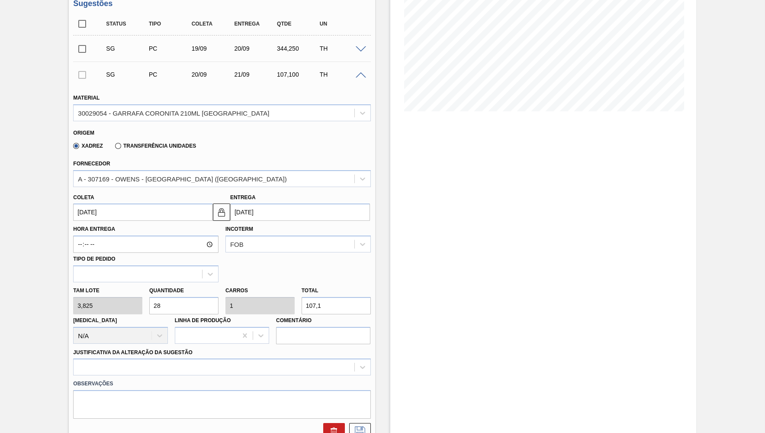
drag, startPoint x: 317, startPoint y: 302, endPoint x: 299, endPoint y: 294, distance: 19.4
click at [302, 297] on input "107,1" at bounding box center [336, 305] width 69 height 17
drag, startPoint x: 181, startPoint y: 302, endPoint x: 86, endPoint y: 303, distance: 95.2
click at [149, 303] on input "28" at bounding box center [183, 305] width 69 height 17
click at [333, 314] on label "Comentário" at bounding box center [323, 320] width 94 height 13
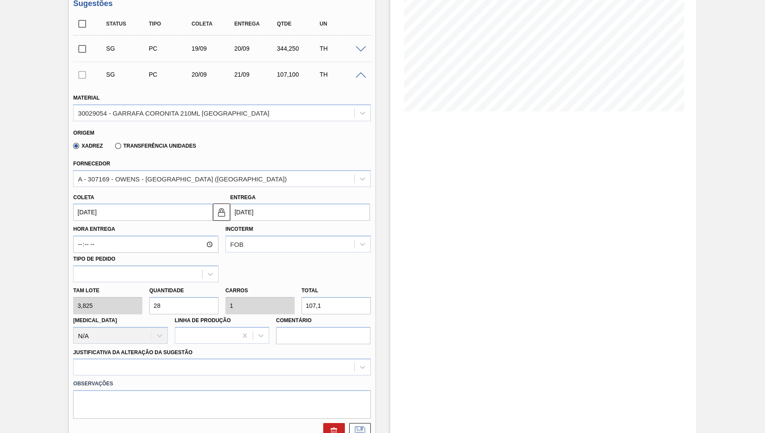
click at [331, 301] on input "107,1" at bounding box center [336, 305] width 69 height 17
paste input "642"
type input "167,843"
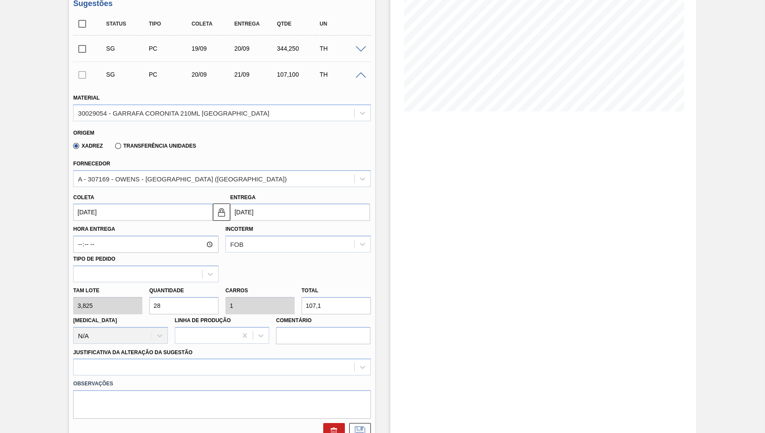
type input "5,994"
type input "642"
click at [205, 297] on input "167,843" at bounding box center [183, 305] width 69 height 17
click at [206, 297] on input "167,843" at bounding box center [183, 305] width 69 height 17
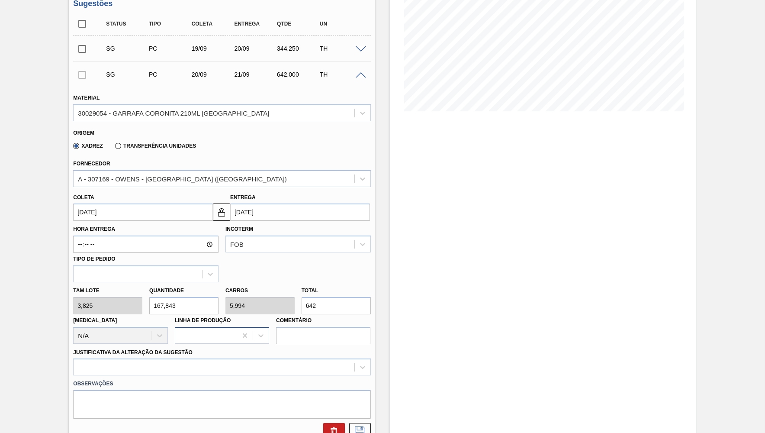
type input "0"
type input "2"
type input "0,071"
type input "7,65"
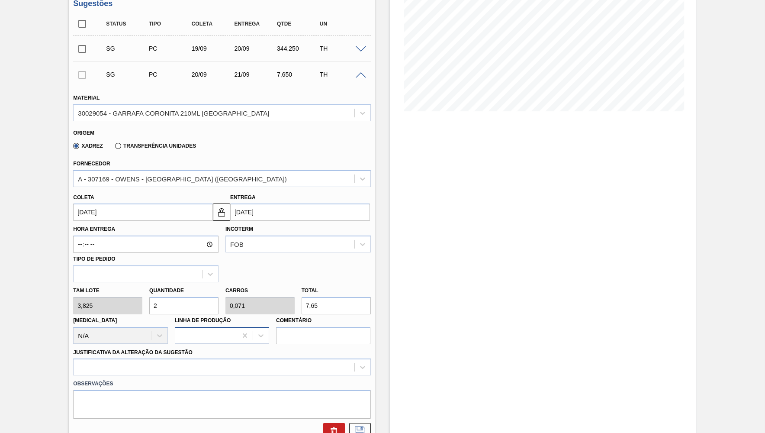
type input "28"
type input "1"
type input "107,1"
click at [154, 302] on input "28" at bounding box center [183, 305] width 69 height 17
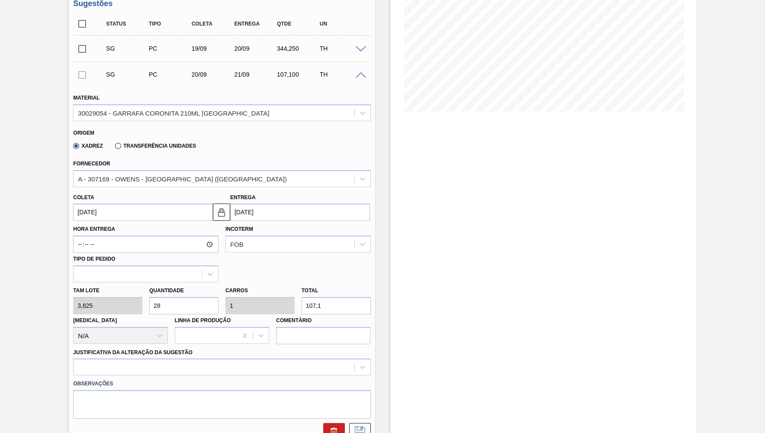
paste input "84"
type input "84"
type input "3"
type input "321,3"
click at [180, 362] on div at bounding box center [221, 366] width 297 height 17
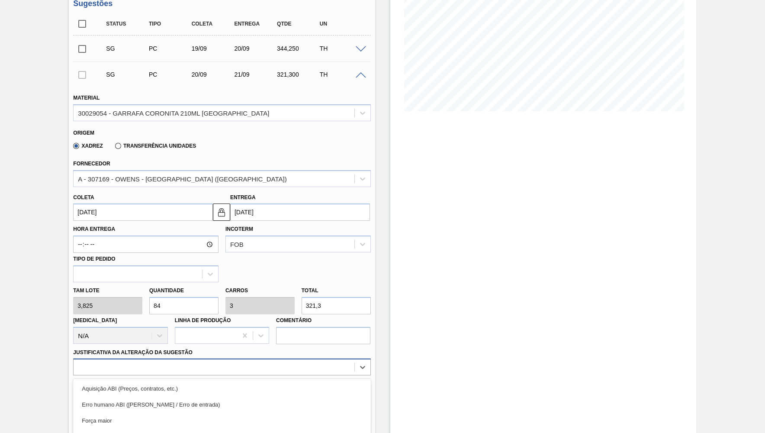
scroll to position [215, 0]
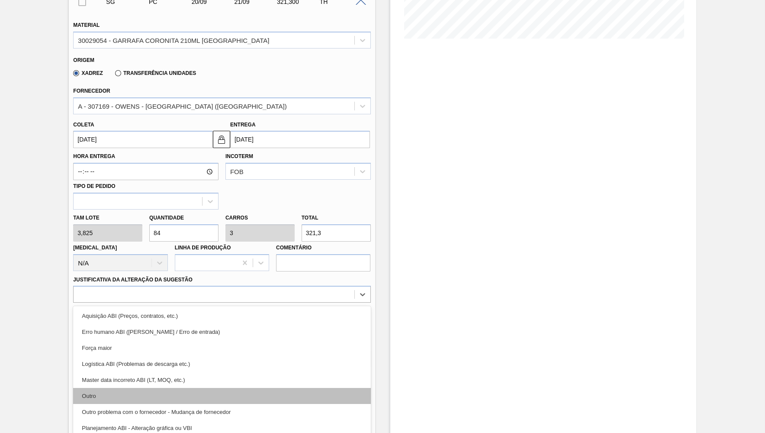
click at [133, 390] on div "Outro" at bounding box center [221, 396] width 297 height 16
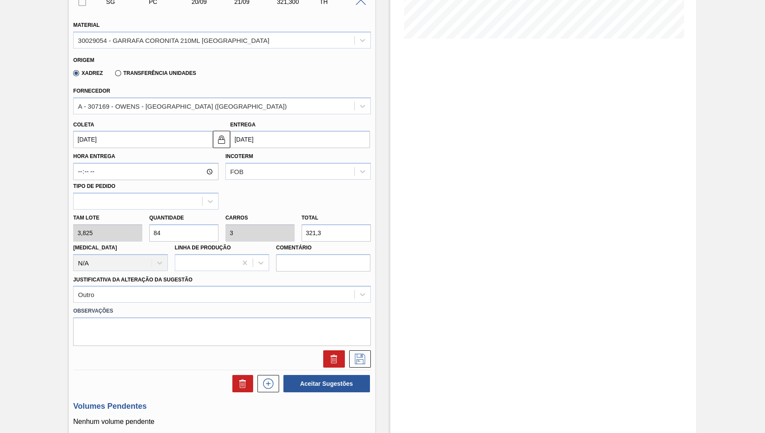
click at [371, 217] on div "Total 321,3" at bounding box center [336, 227] width 76 height 30
drag, startPoint x: 182, startPoint y: 228, endPoint x: 109, endPoint y: 241, distance: 73.6
click at [149, 232] on input "84" at bounding box center [183, 232] width 69 height 17
paste input "168"
type input "168"
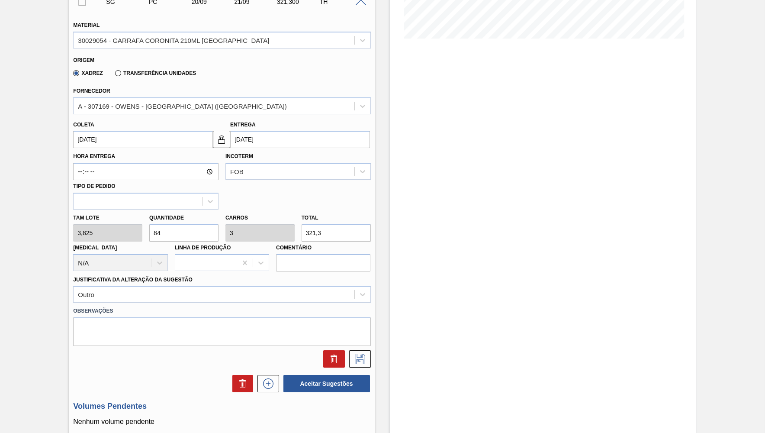
type input "6"
type input "642,6"
type input "168"
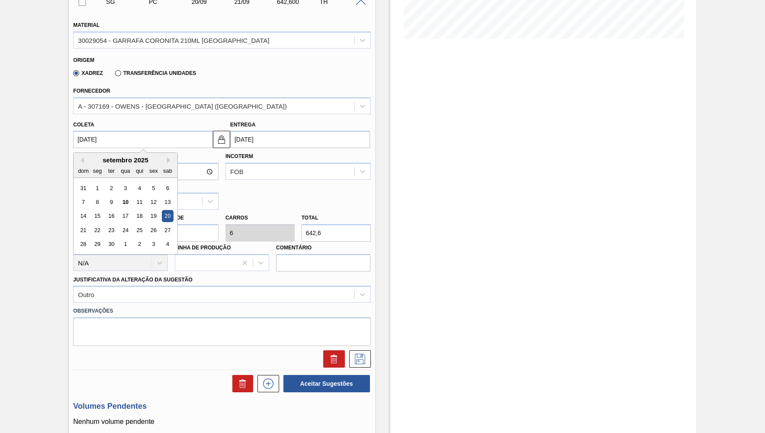
click at [109, 136] on input "[DATE]" at bounding box center [143, 139] width 140 height 17
click at [134, 198] on div "11" at bounding box center [140, 202] width 12 height 12
type input "[DATE]"
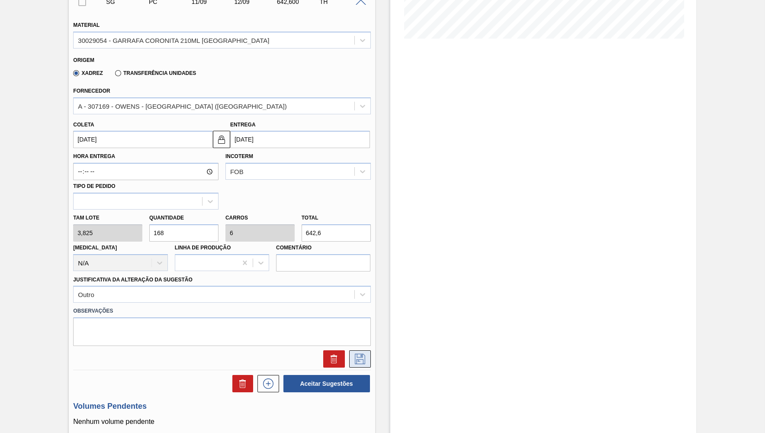
click at [355, 355] on icon at bounding box center [360, 359] width 14 height 10
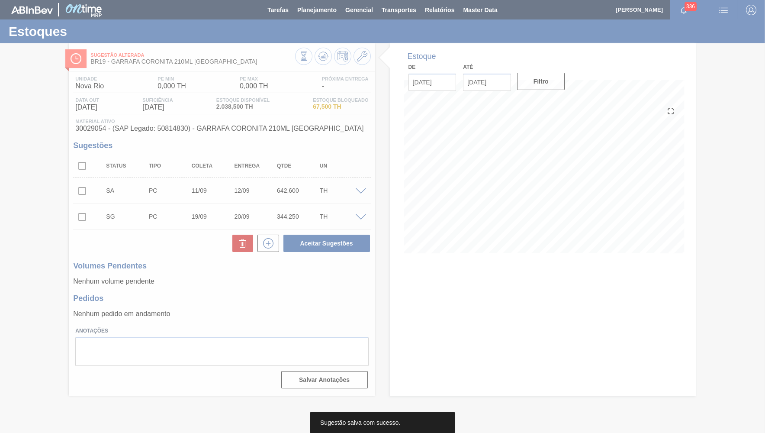
scroll to position [0, 0]
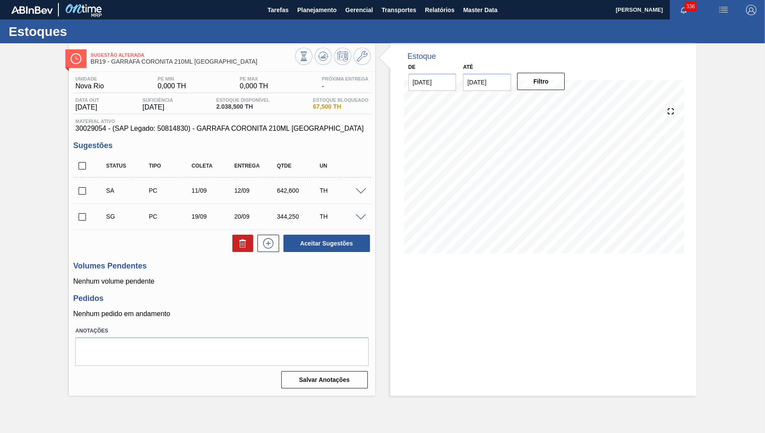
click at [292, 190] on div "642,600" at bounding box center [298, 190] width 47 height 7
click at [358, 219] on span at bounding box center [361, 217] width 10 height 6
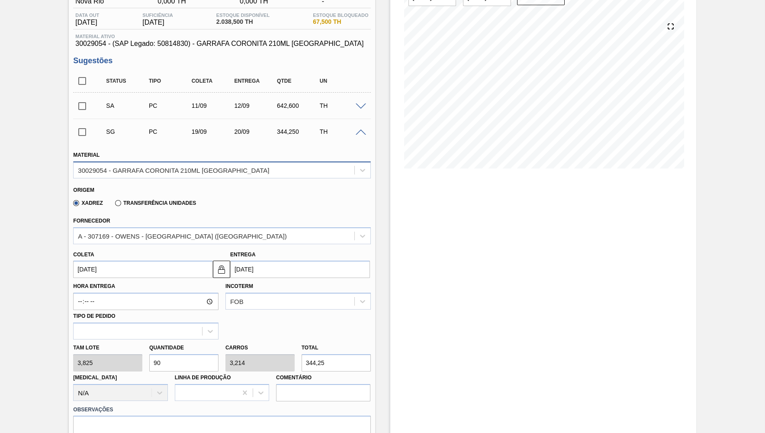
scroll to position [126, 0]
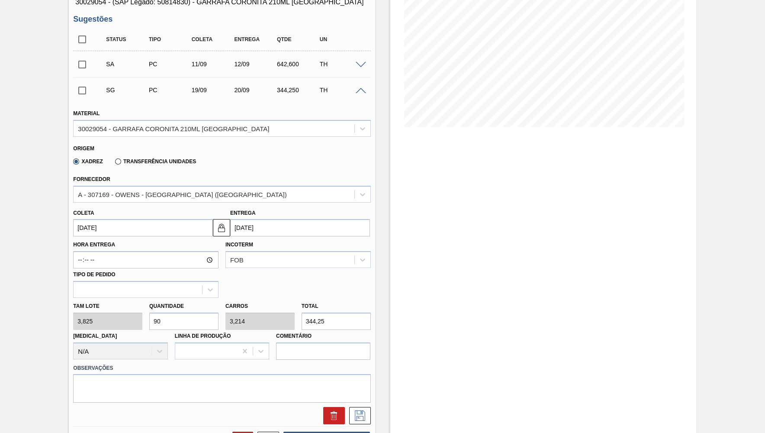
drag, startPoint x: 343, startPoint y: 318, endPoint x: 217, endPoint y: 307, distance: 126.8
click at [302, 312] on input "344,25" at bounding box center [336, 320] width 69 height 17
paste input "642,600"
type input "642,600"
type input "168"
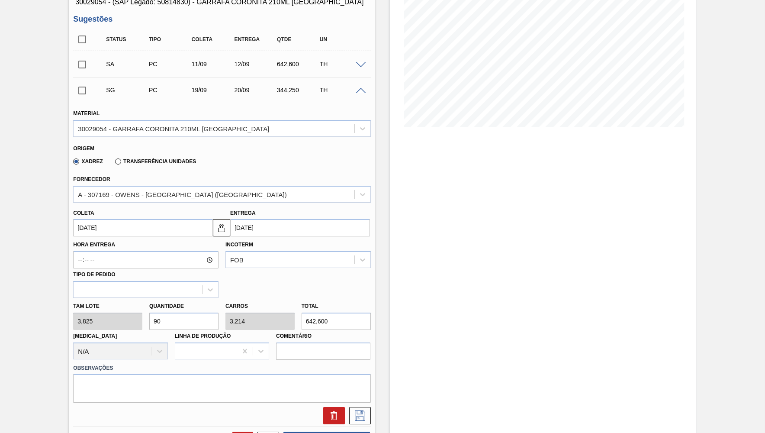
type input "6"
type input "642,600"
click at [116, 222] on input "[DATE]" at bounding box center [143, 227] width 140 height 17
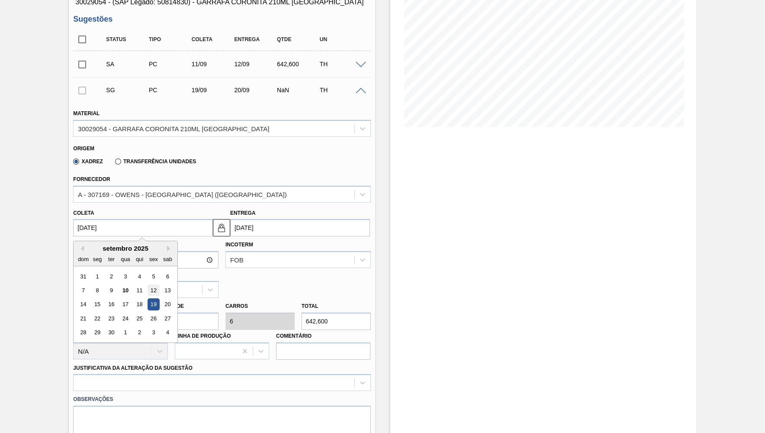
click at [148, 285] on div "12" at bounding box center [154, 290] width 12 height 12
type input "[DATE]"
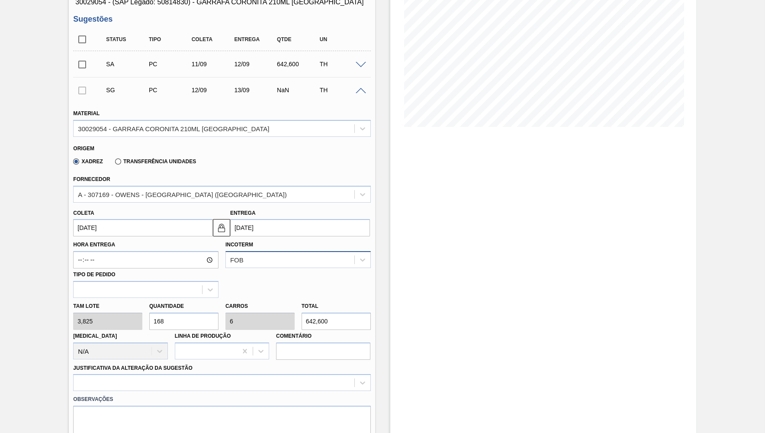
scroll to position [253, 0]
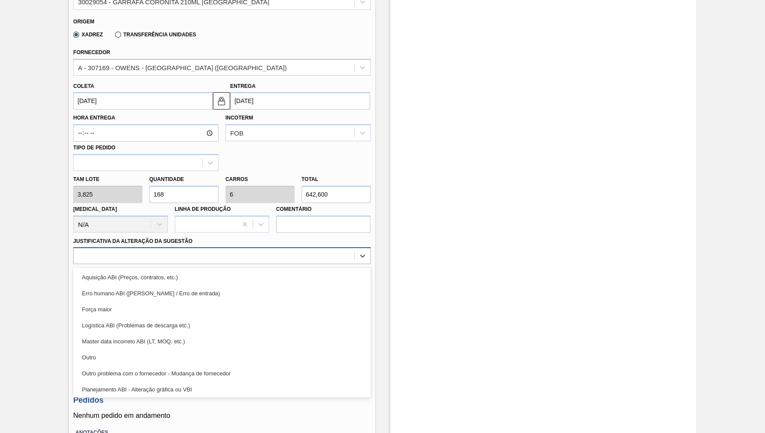
click at [230, 250] on div at bounding box center [214, 256] width 280 height 13
drag, startPoint x: 178, startPoint y: 350, endPoint x: 249, endPoint y: 324, distance: 75.6
click at [178, 350] on div "Outro" at bounding box center [221, 357] width 297 height 16
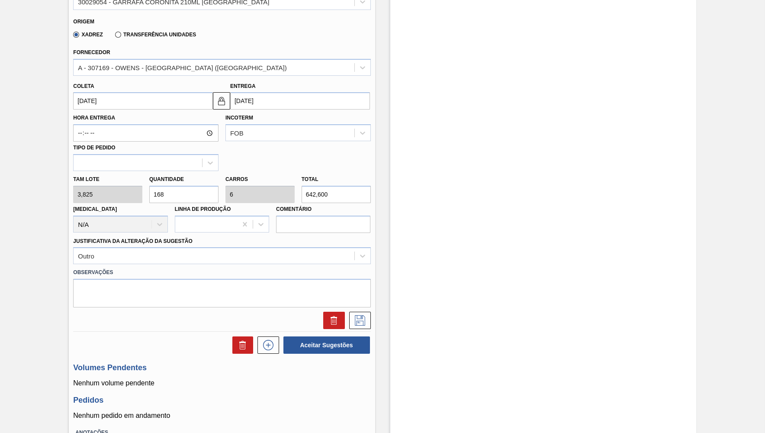
click at [373, 316] on div at bounding box center [222, 320] width 304 height 17
click at [364, 315] on icon at bounding box center [360, 320] width 14 height 10
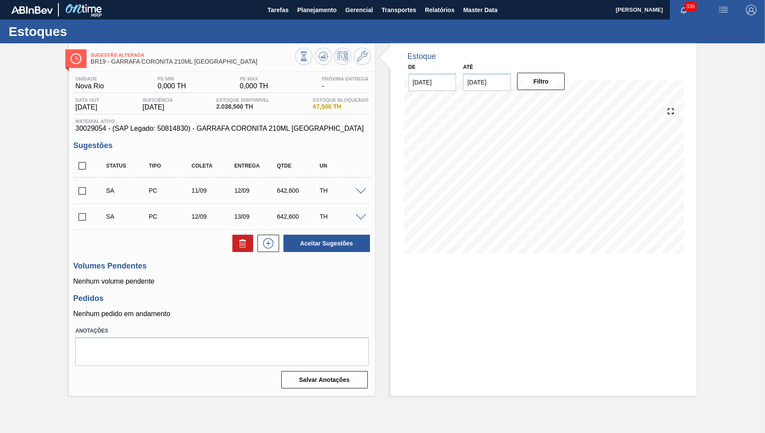
scroll to position [0, 0]
click at [270, 241] on icon at bounding box center [268, 243] width 14 height 10
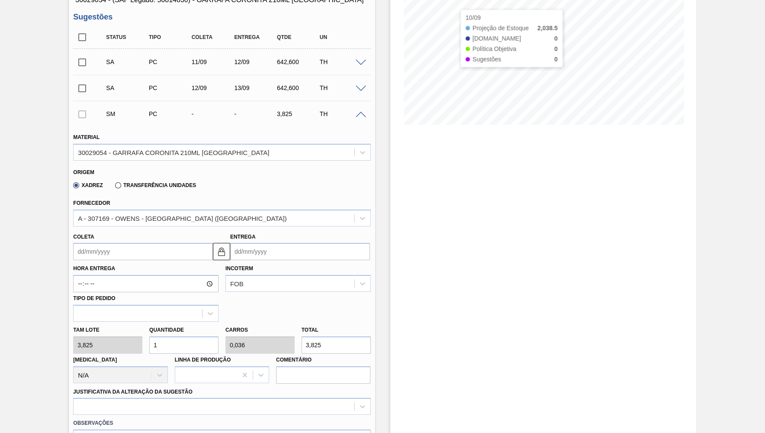
scroll to position [84, 0]
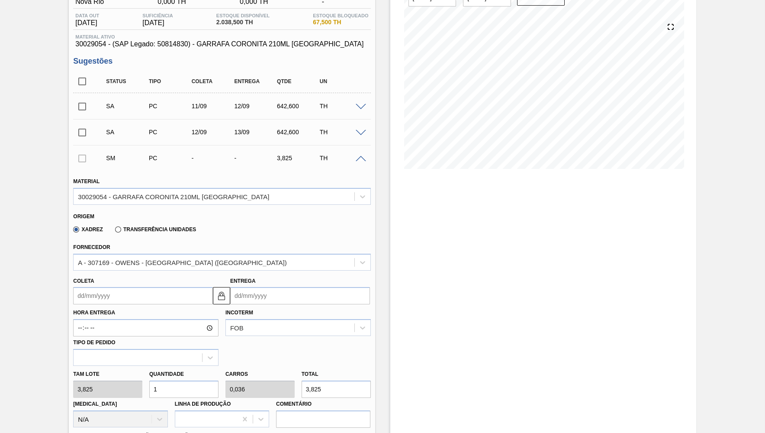
click at [353, 159] on div "TH" at bounding box center [341, 157] width 47 height 7
click at [357, 161] on span at bounding box center [361, 159] width 10 height 6
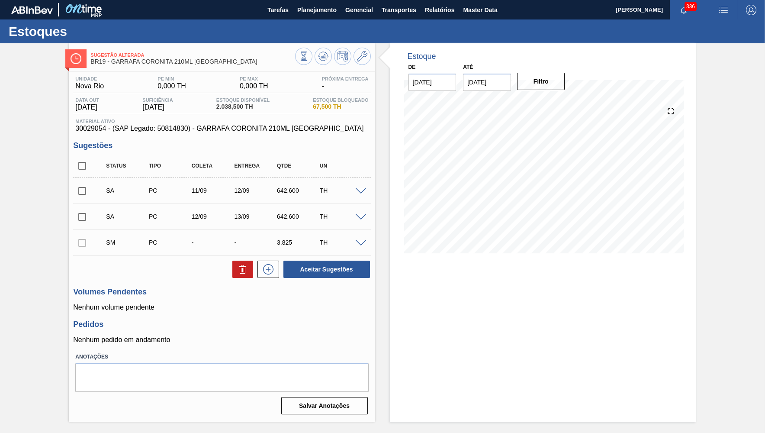
drag, startPoint x: 100, startPoint y: 155, endPoint x: 94, endPoint y: 158, distance: 6.4
click at [97, 156] on div "Status Tipo Coleta Entrega Qtde UN" at bounding box center [221, 165] width 297 height 23
click at [87, 170] on input "checkbox" at bounding box center [82, 166] width 18 height 18
checkbox input "true"
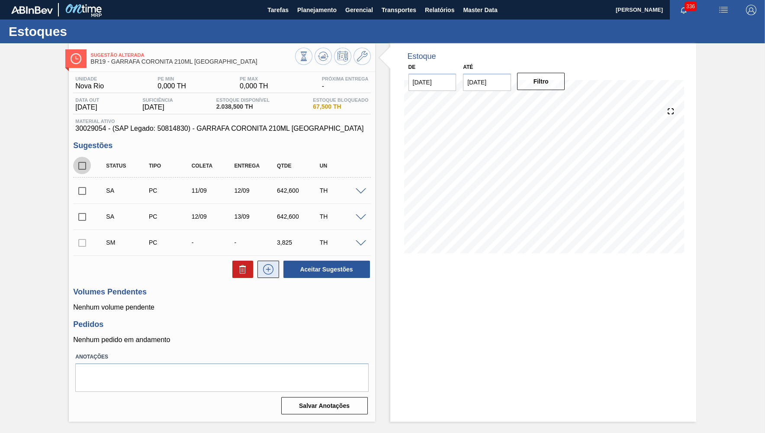
checkbox input "true"
click at [312, 268] on button "Aceitar Sugestões" at bounding box center [326, 268] width 87 height 17
checkbox input "false"
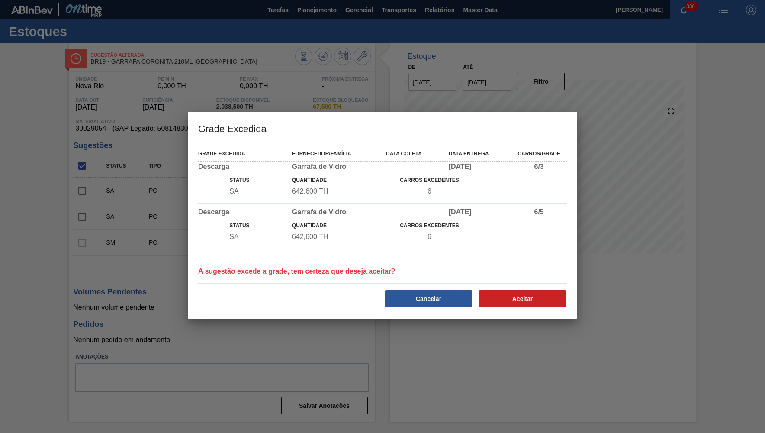
click at [546, 310] on div "Grade Excedida Fornecedor/Família Data coleta Data entrega Carros/Grade Descarg…" at bounding box center [382, 231] width 389 height 174
click at [538, 301] on button "Aceitar" at bounding box center [522, 298] width 87 height 17
